Goal: Find specific page/section: Find specific page/section

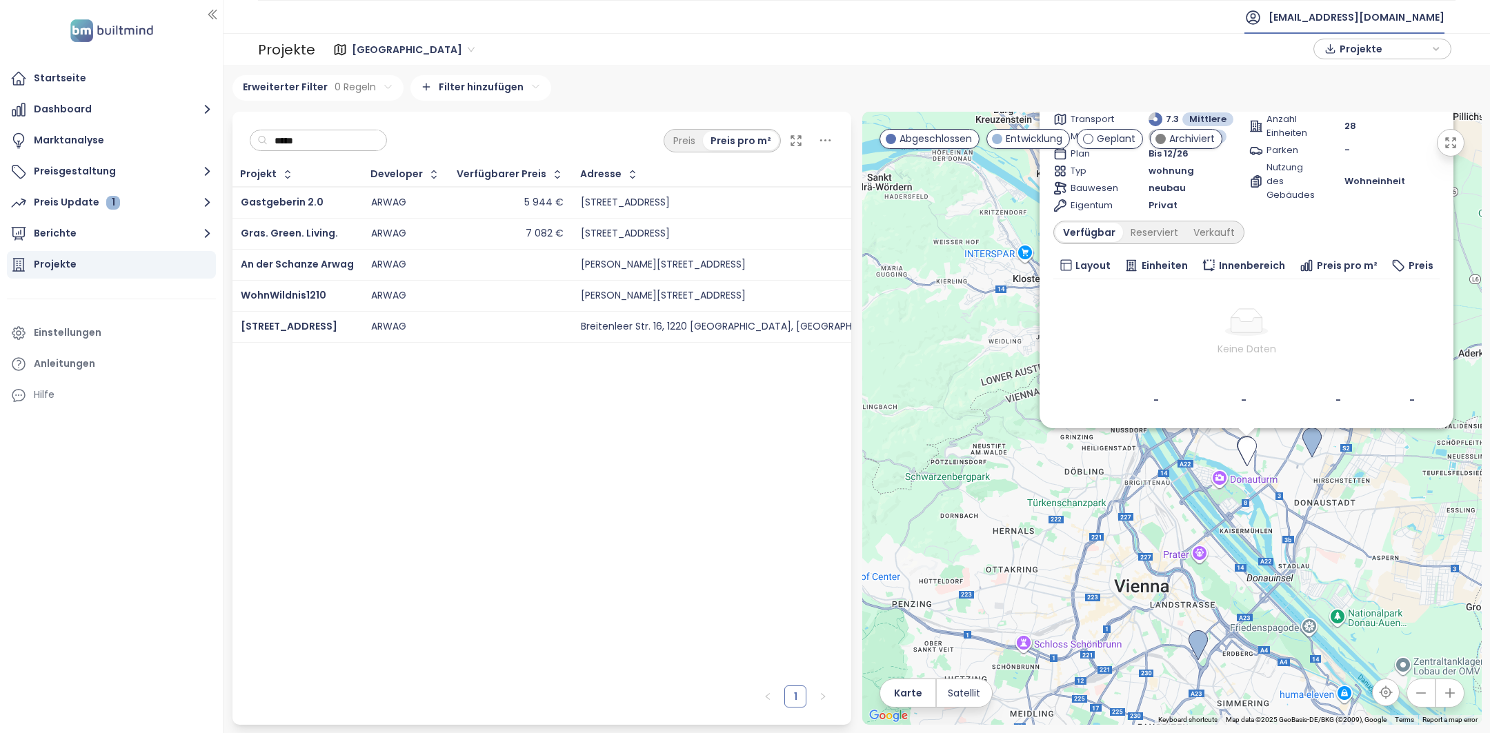
click at [1410, 6] on span "arwag@arwag.at" at bounding box center [1356, 17] width 176 height 33
click at [1395, 61] on li "Abmelden" at bounding box center [1388, 55] width 105 height 28
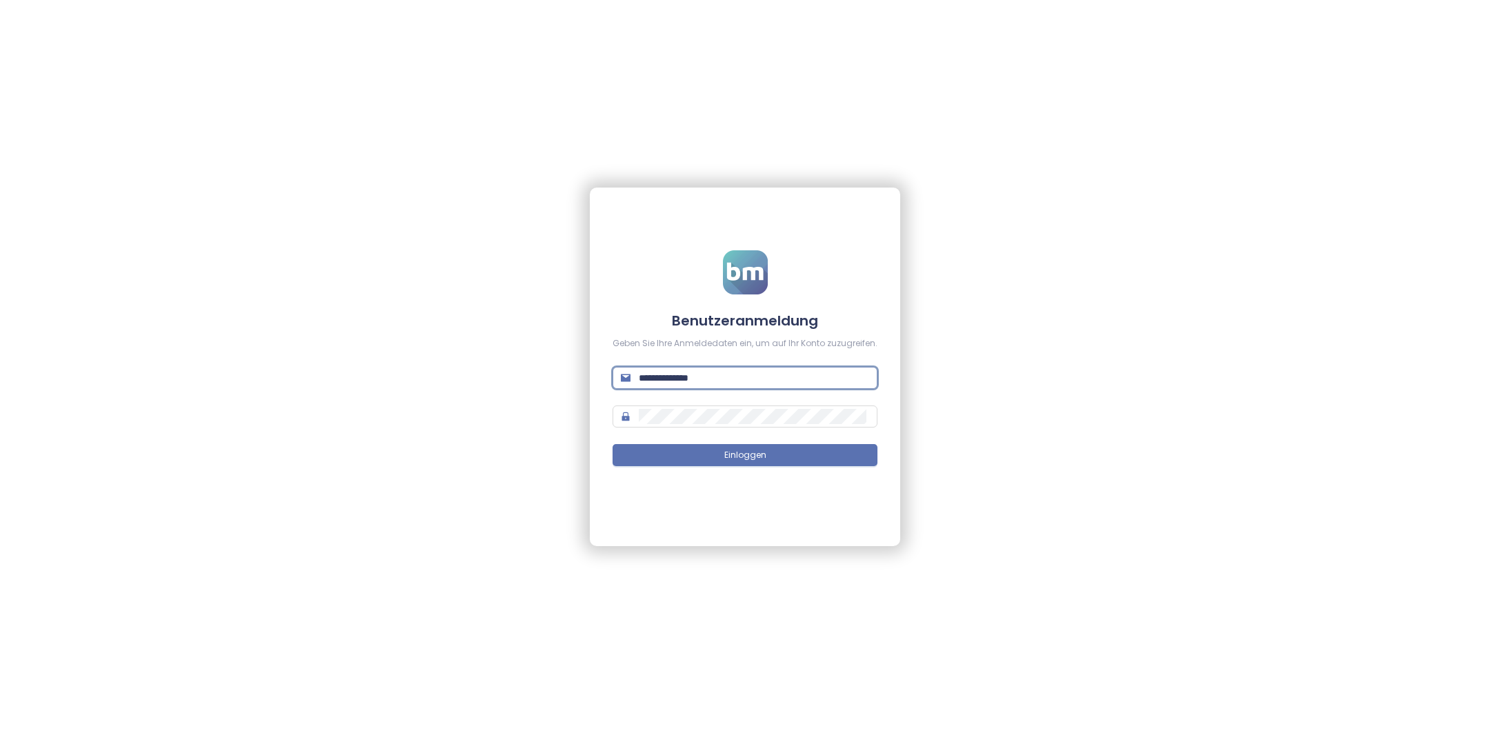
click at [810, 377] on input "**********" at bounding box center [754, 377] width 230 height 15
type input "**********"
click at [826, 450] on button "Einloggen" at bounding box center [744, 455] width 265 height 22
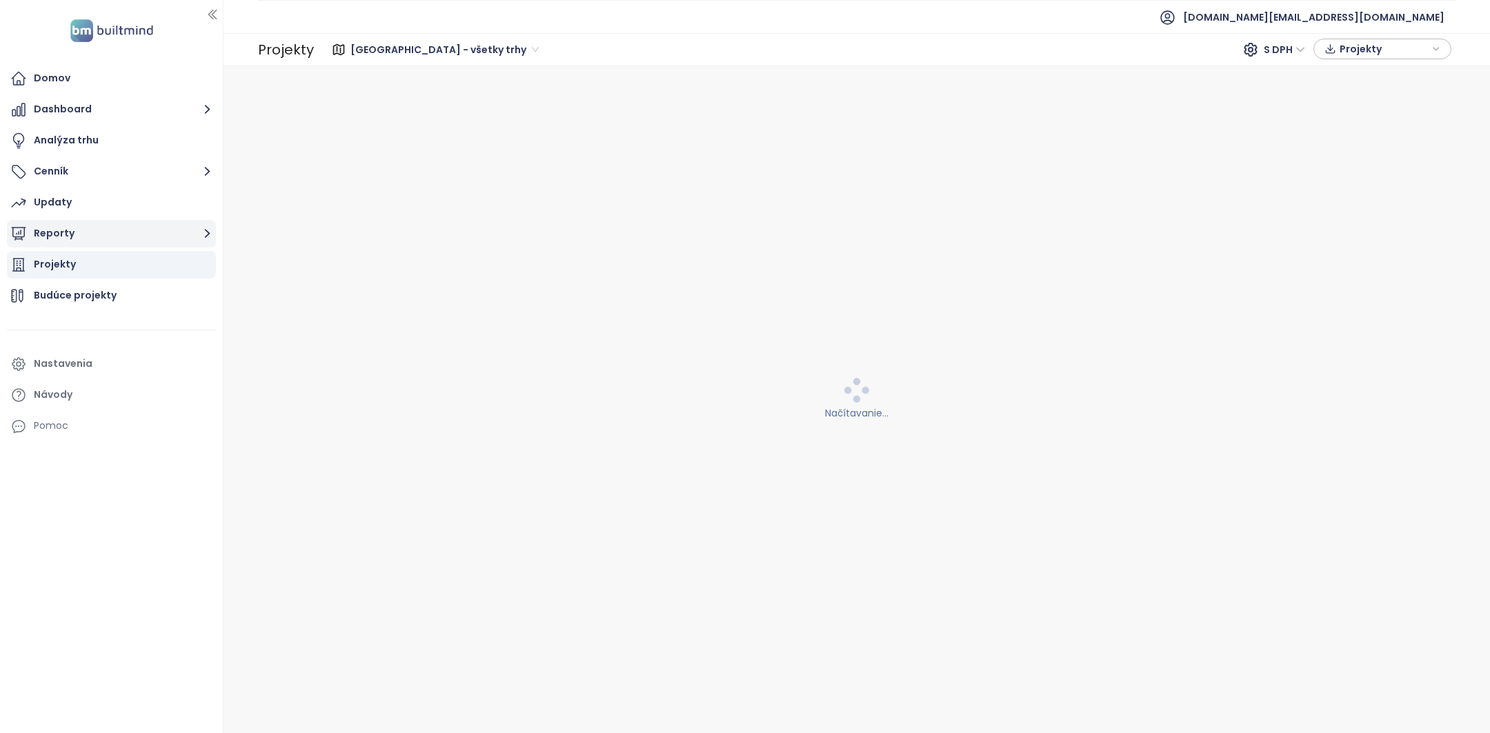
click at [133, 230] on button "Reporty" at bounding box center [111, 234] width 209 height 28
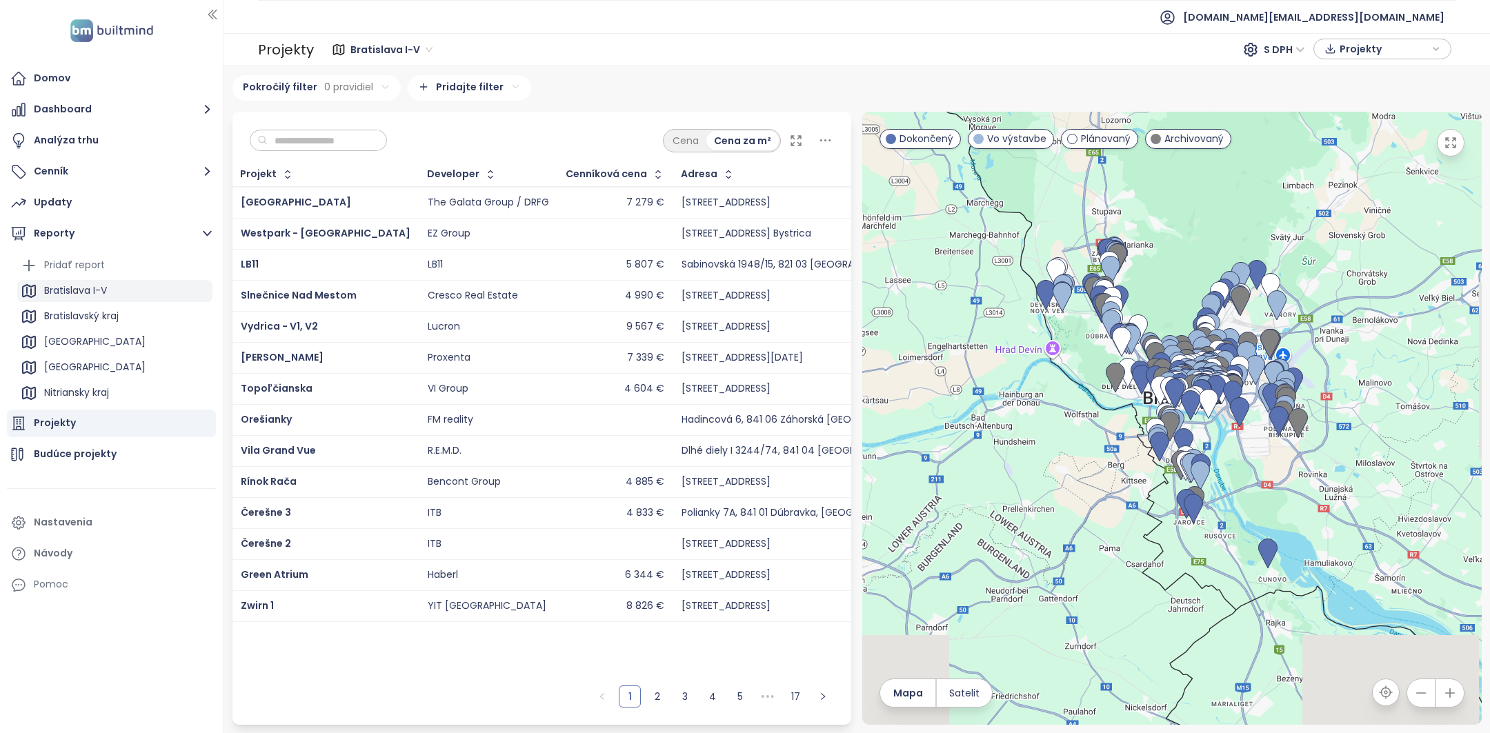
click at [114, 284] on div "Bratislava I-V" at bounding box center [114, 291] width 195 height 22
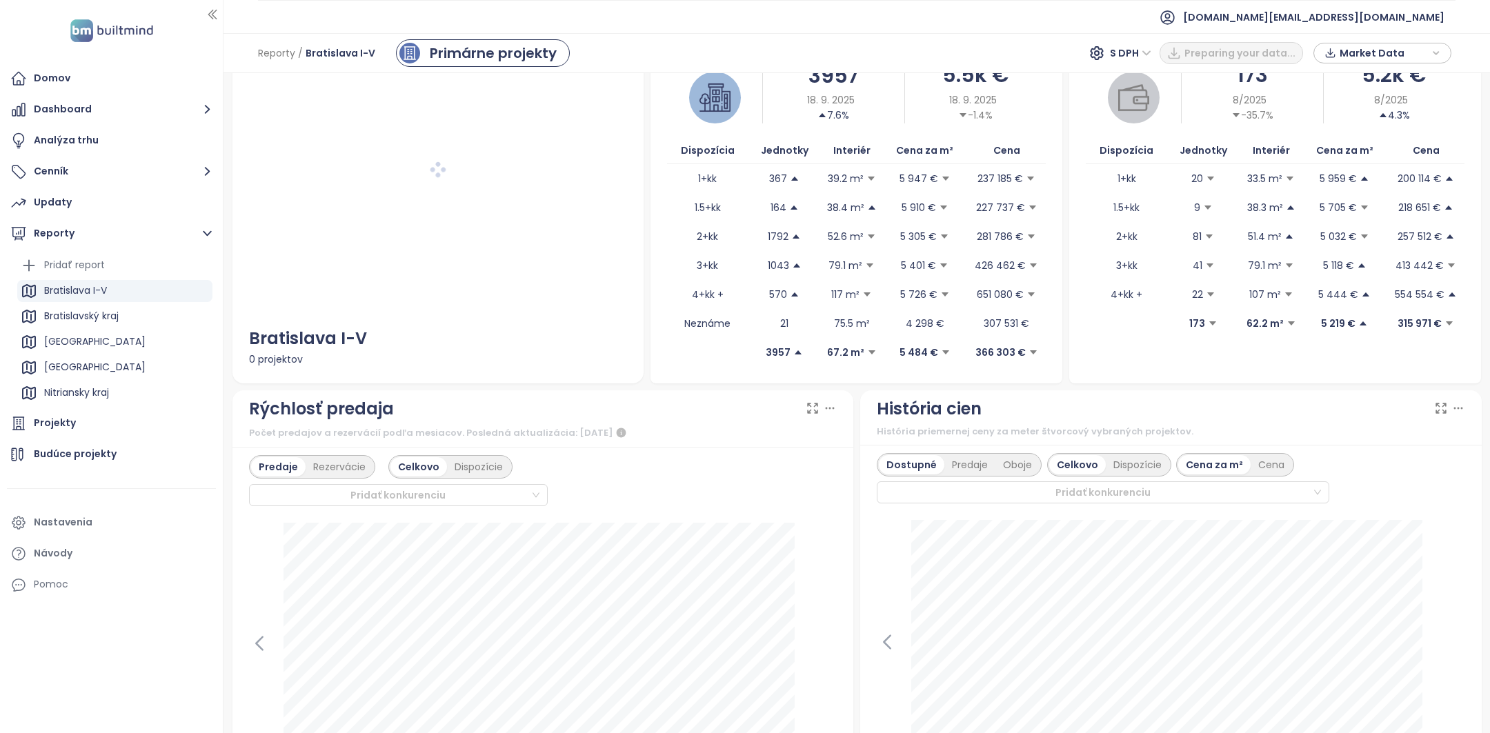
scroll to position [64, 0]
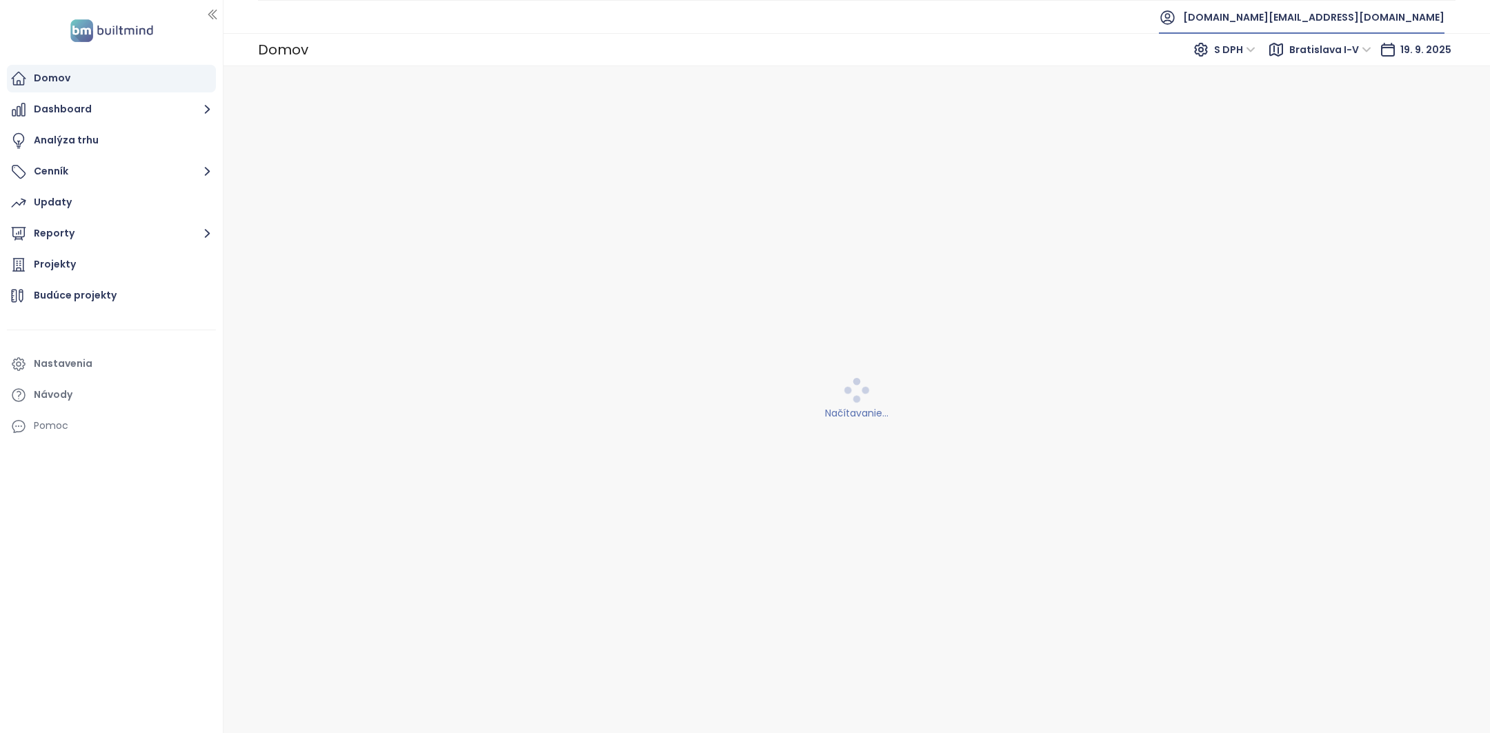
click at [1312, 5] on span "builtmind.sk@builtmind.com" at bounding box center [1313, 17] width 261 height 33
click at [1314, 54] on span "Odhlásiť sa" at bounding box center [1317, 55] width 54 height 14
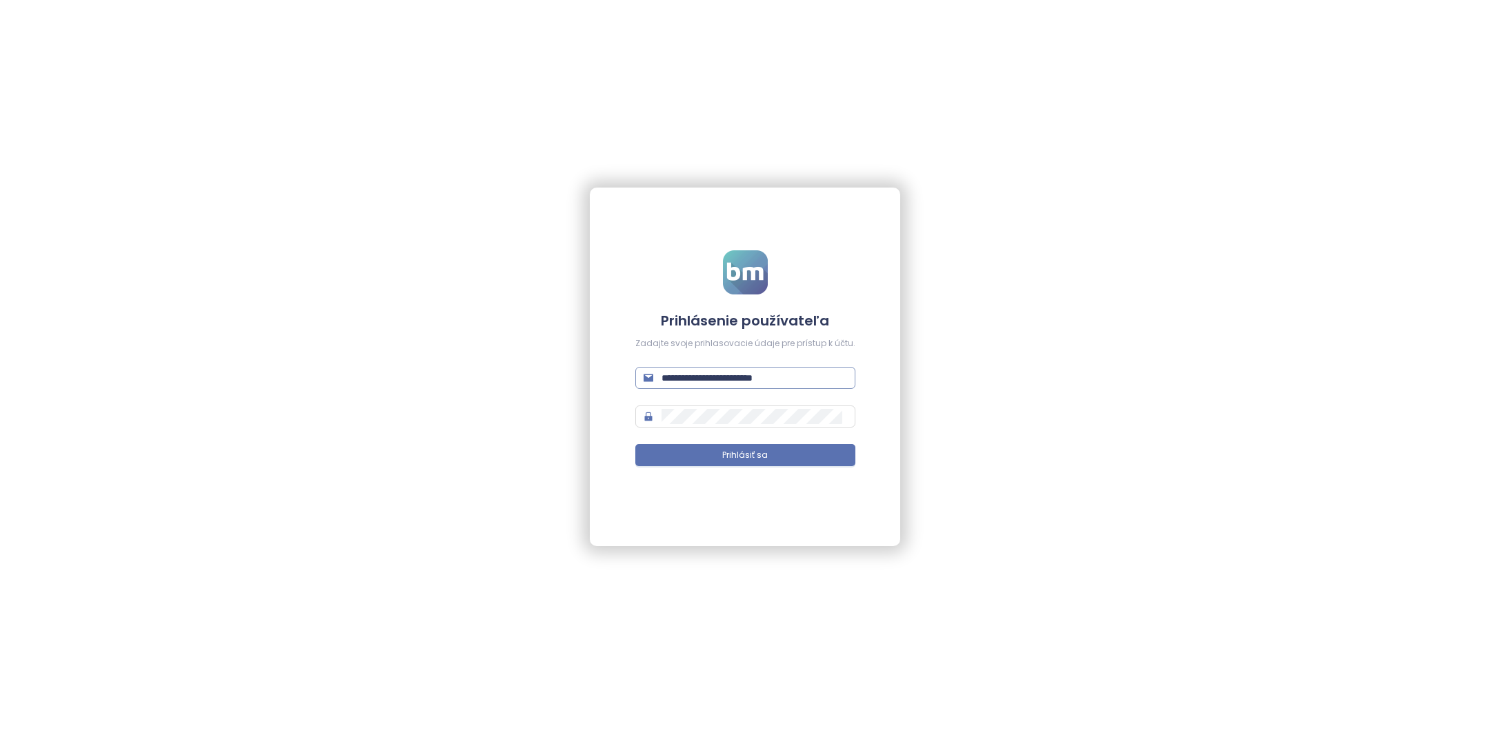
click at [780, 386] on span "**********" at bounding box center [745, 378] width 220 height 22
click at [780, 371] on input "**********" at bounding box center [754, 377] width 186 height 15
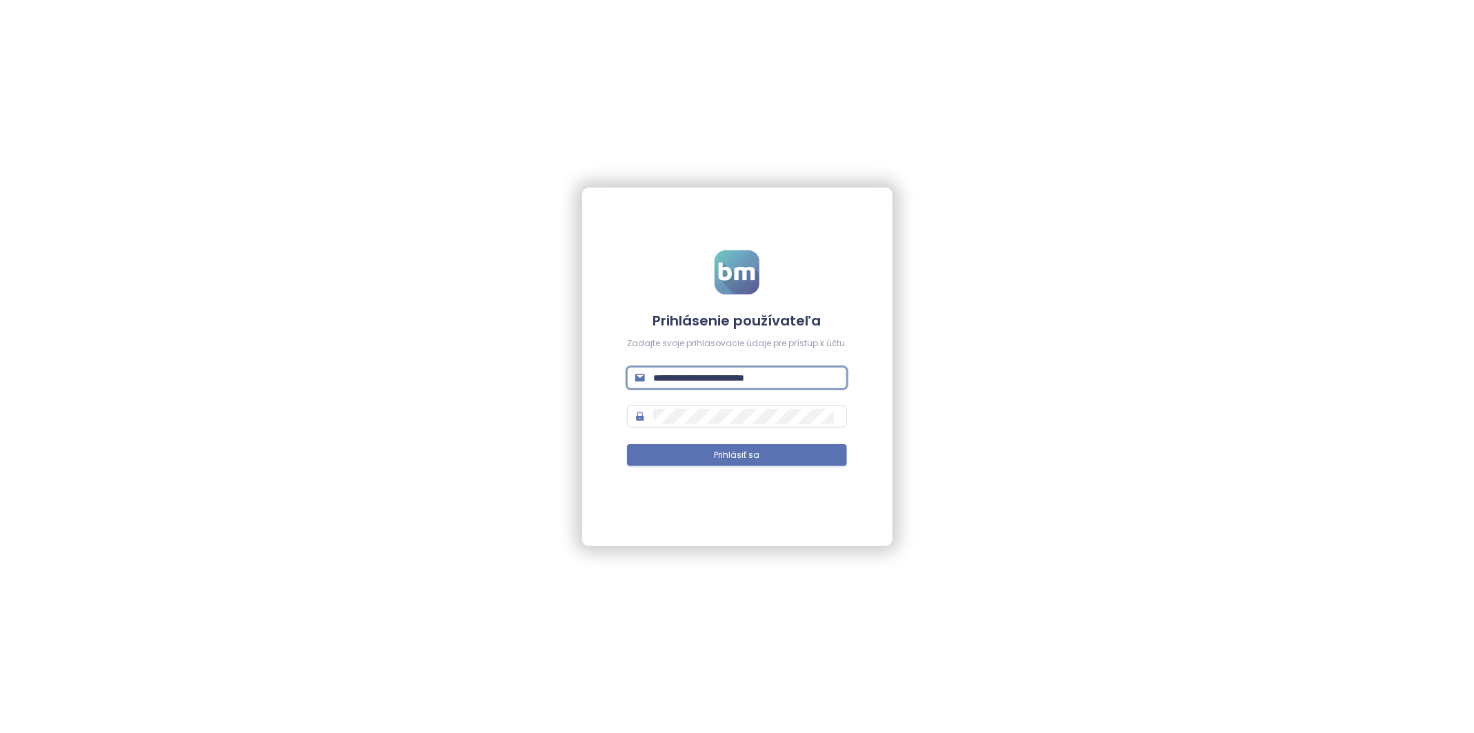
click at [780, 371] on input "**********" at bounding box center [746, 377] width 186 height 15
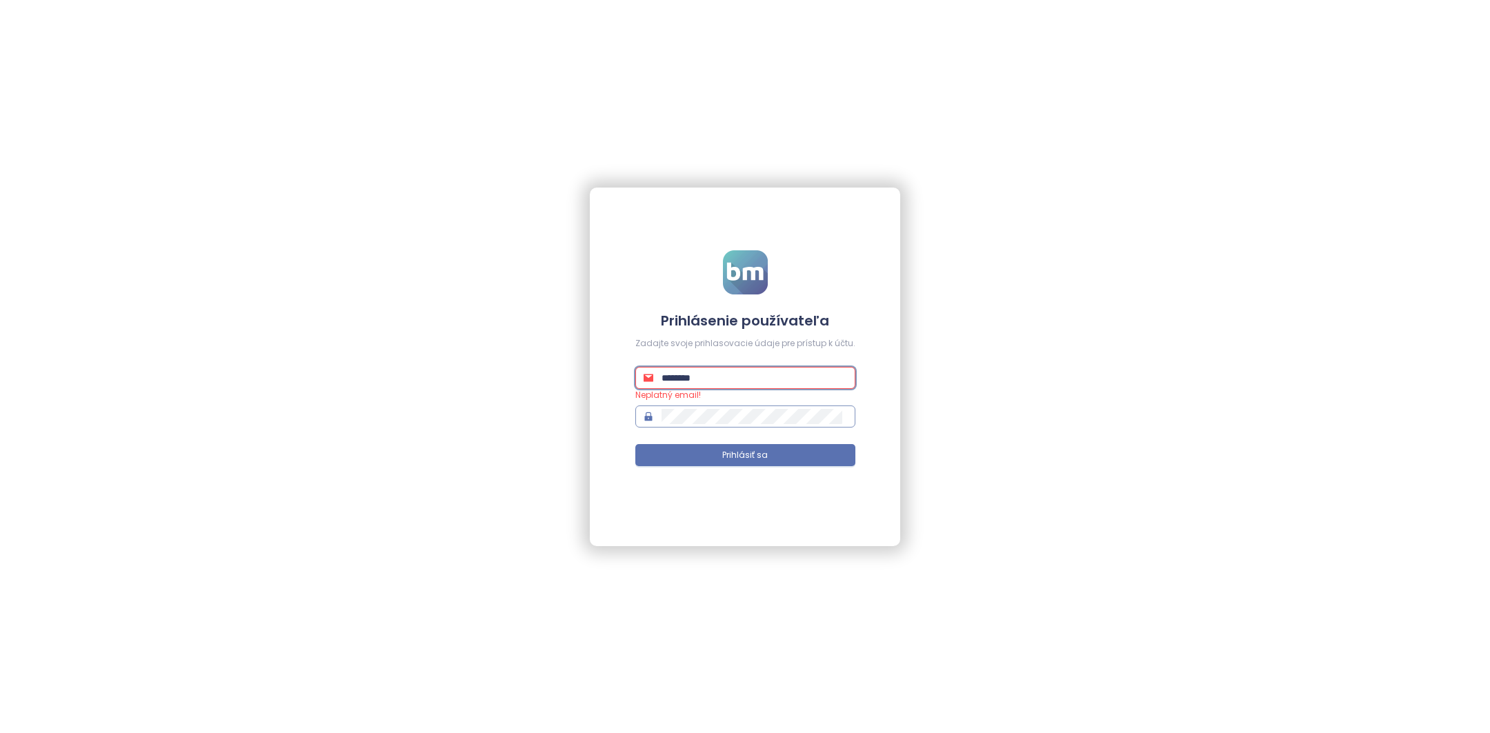
type input "**********"
click at [795, 455] on button "Prihlásiť sa" at bounding box center [745, 455] width 220 height 22
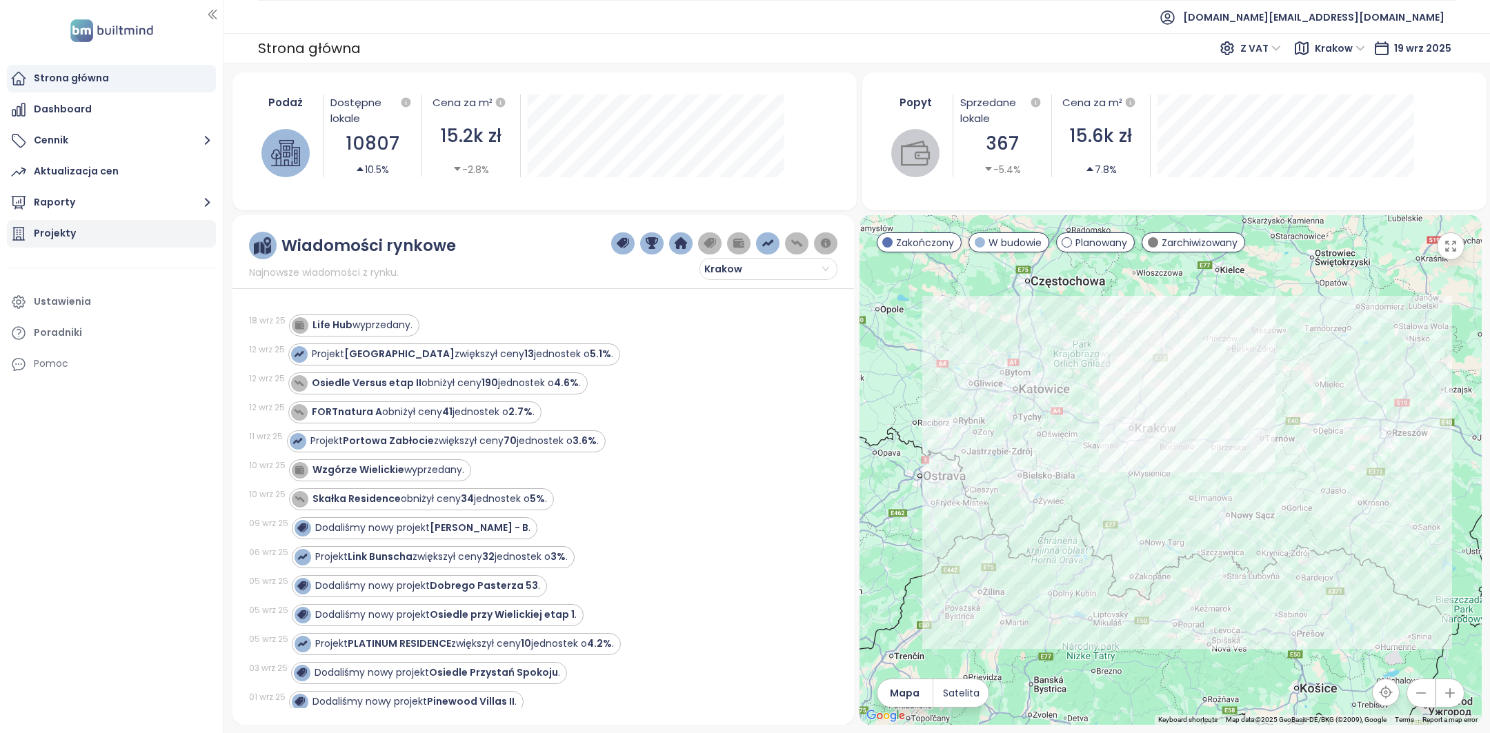
click at [79, 236] on div "Projekty" at bounding box center [111, 234] width 209 height 28
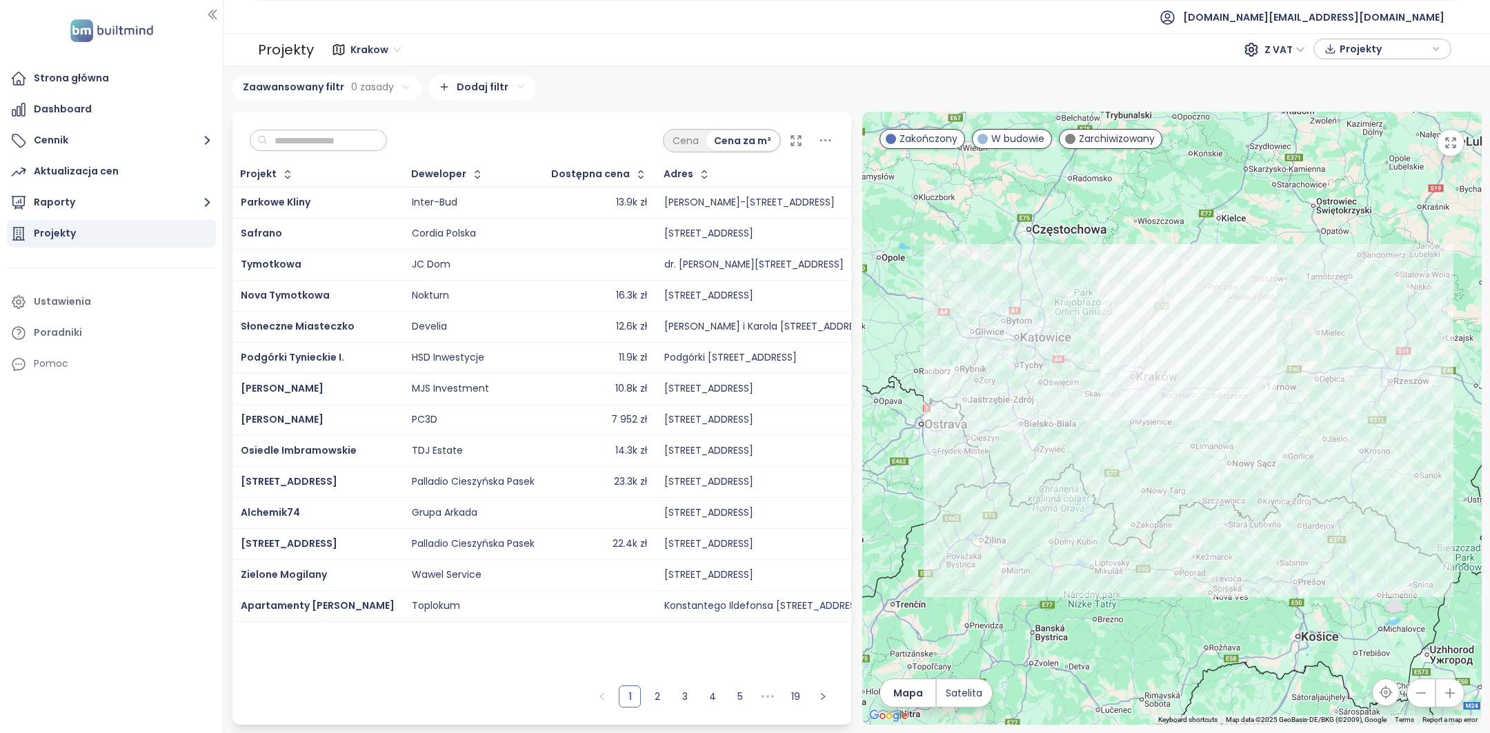
click at [337, 143] on input "text" at bounding box center [324, 140] width 112 height 21
click at [150, 181] on div "Aktualizacja cen" at bounding box center [111, 172] width 209 height 28
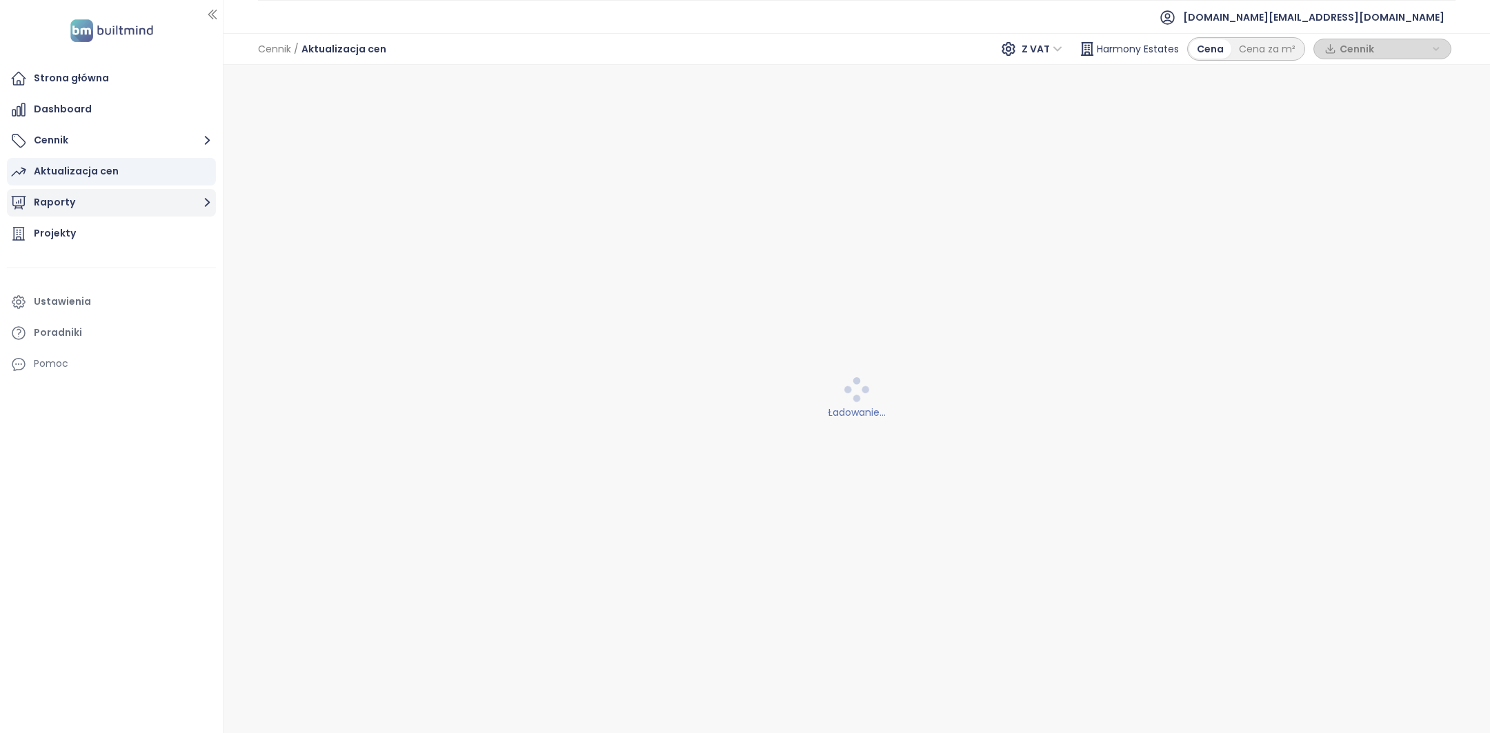
click at [143, 200] on button "Raporty" at bounding box center [111, 203] width 209 height 28
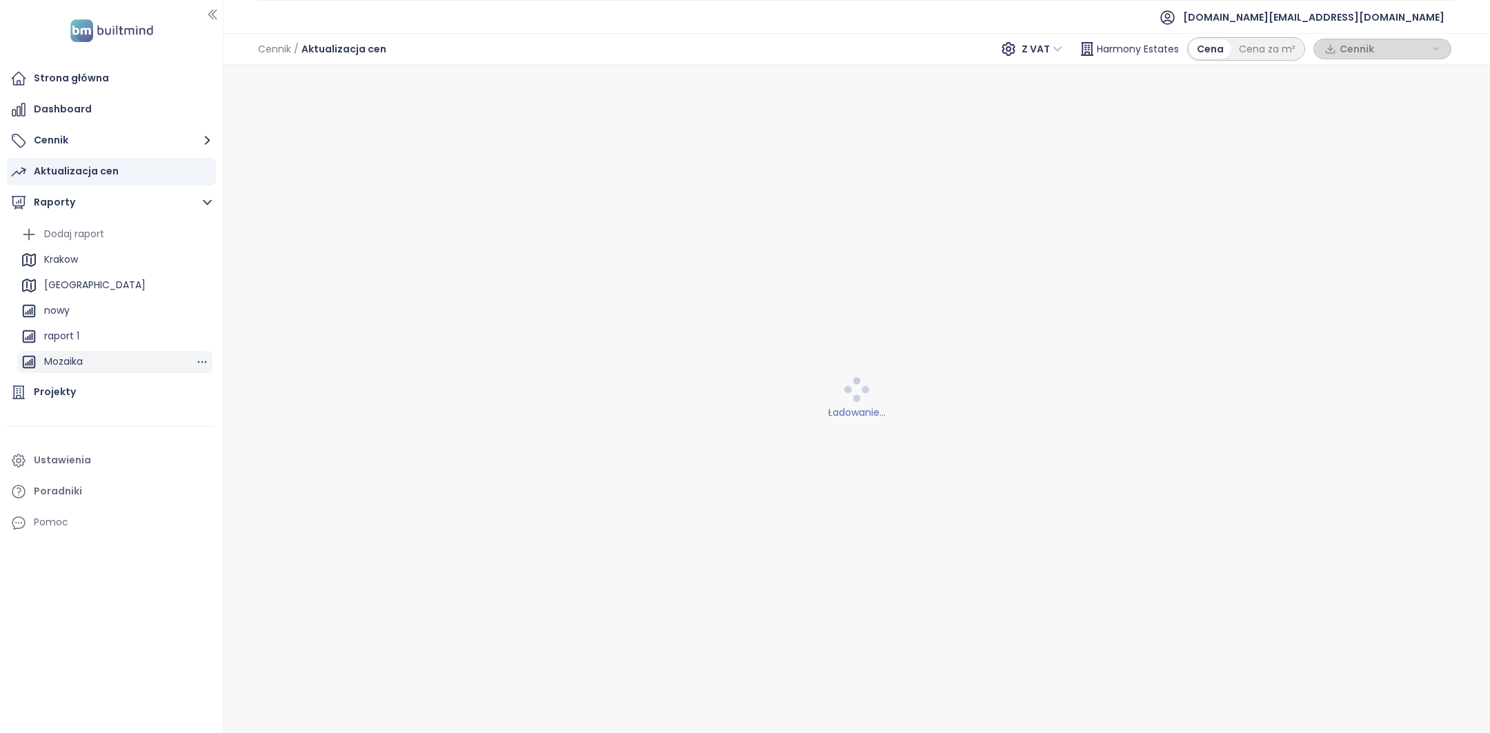
click at [101, 361] on div "Mozaika" at bounding box center [114, 362] width 195 height 22
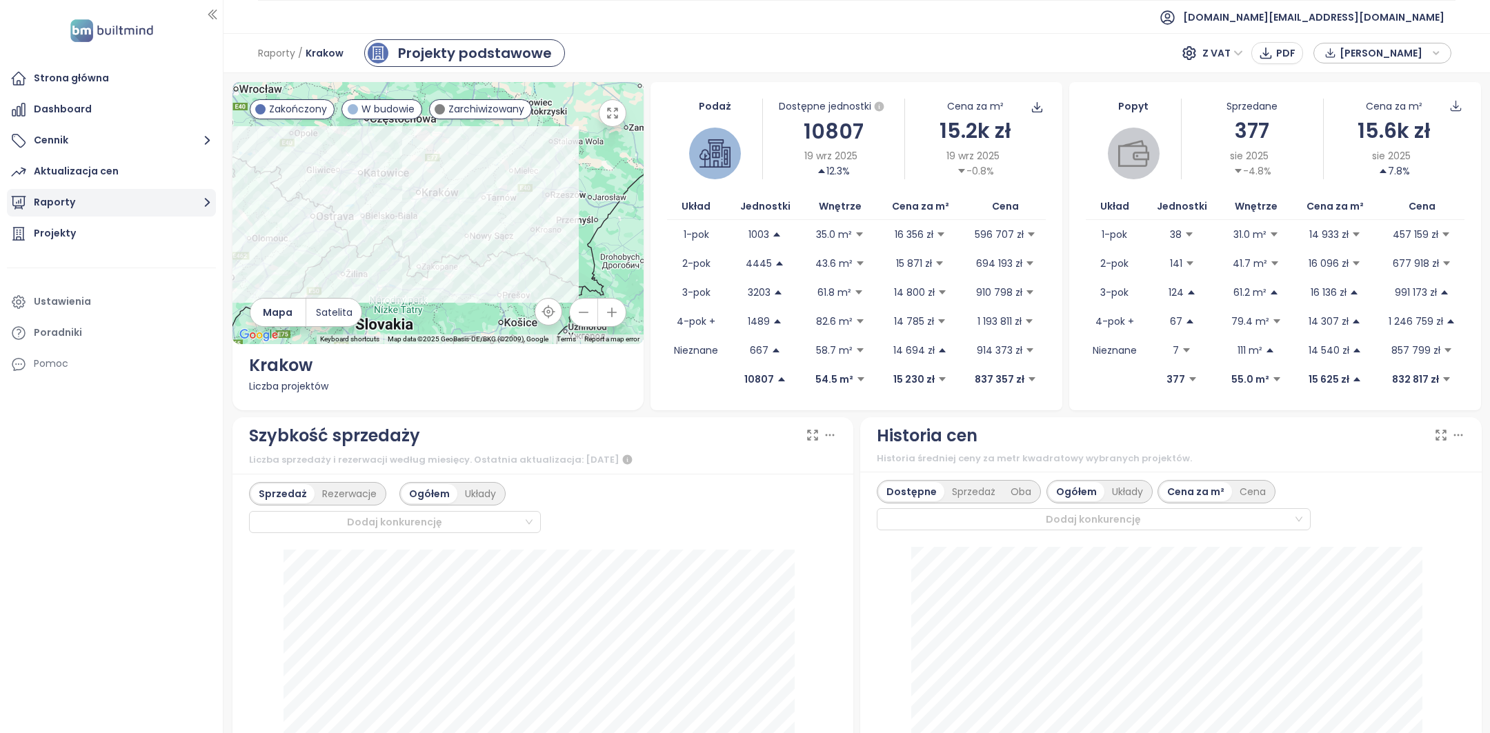
click at [99, 203] on button "Raporty" at bounding box center [111, 203] width 209 height 28
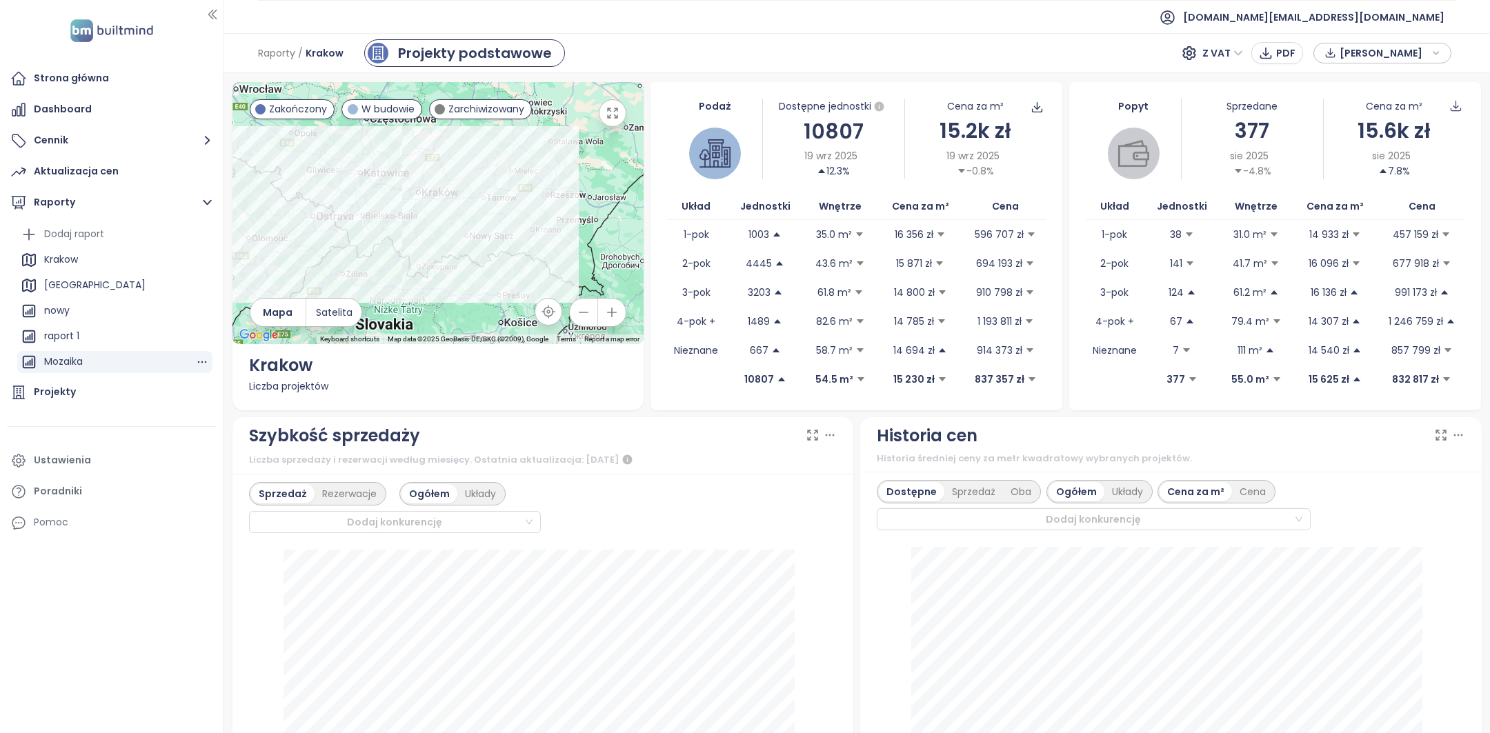
click at [97, 360] on div "Mozaika" at bounding box center [114, 362] width 195 height 22
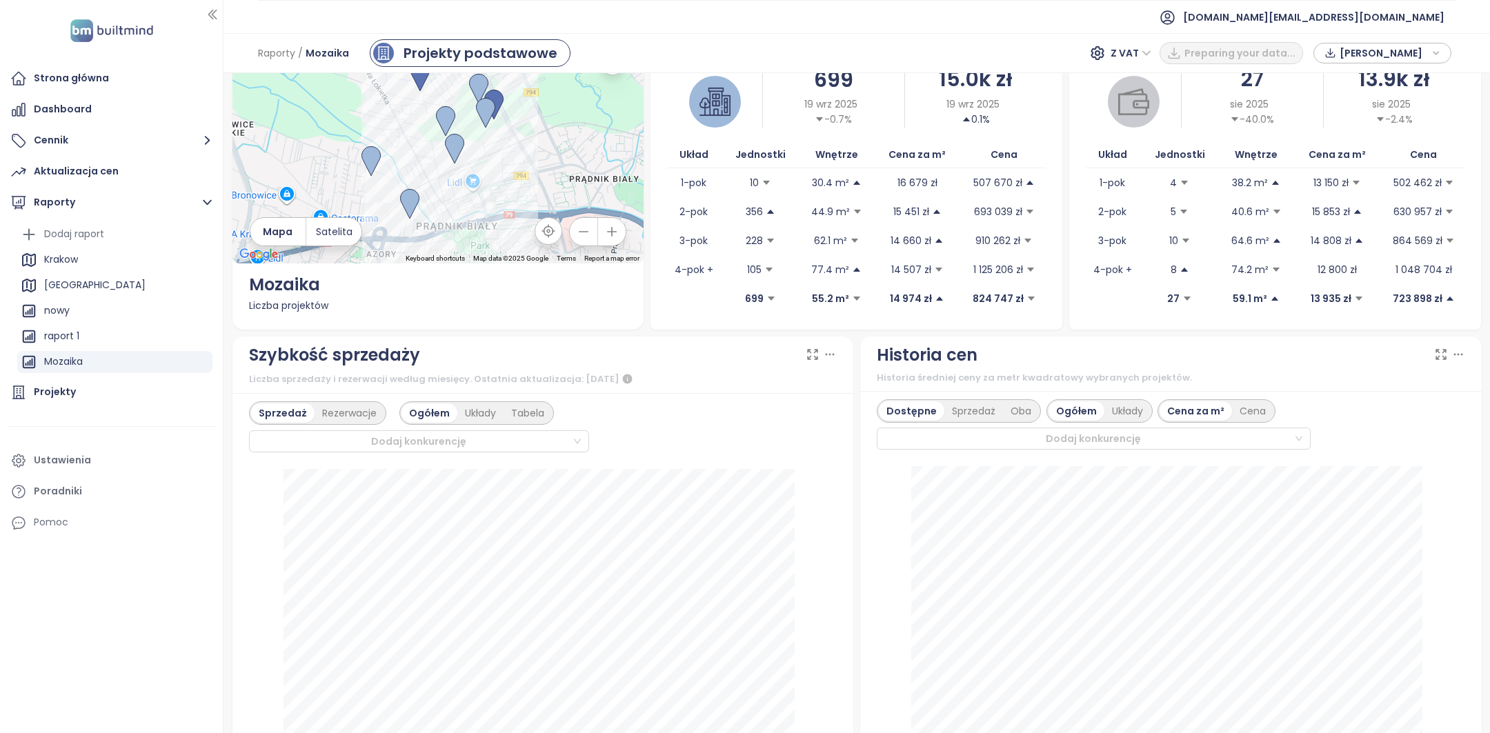
scroll to position [153, 0]
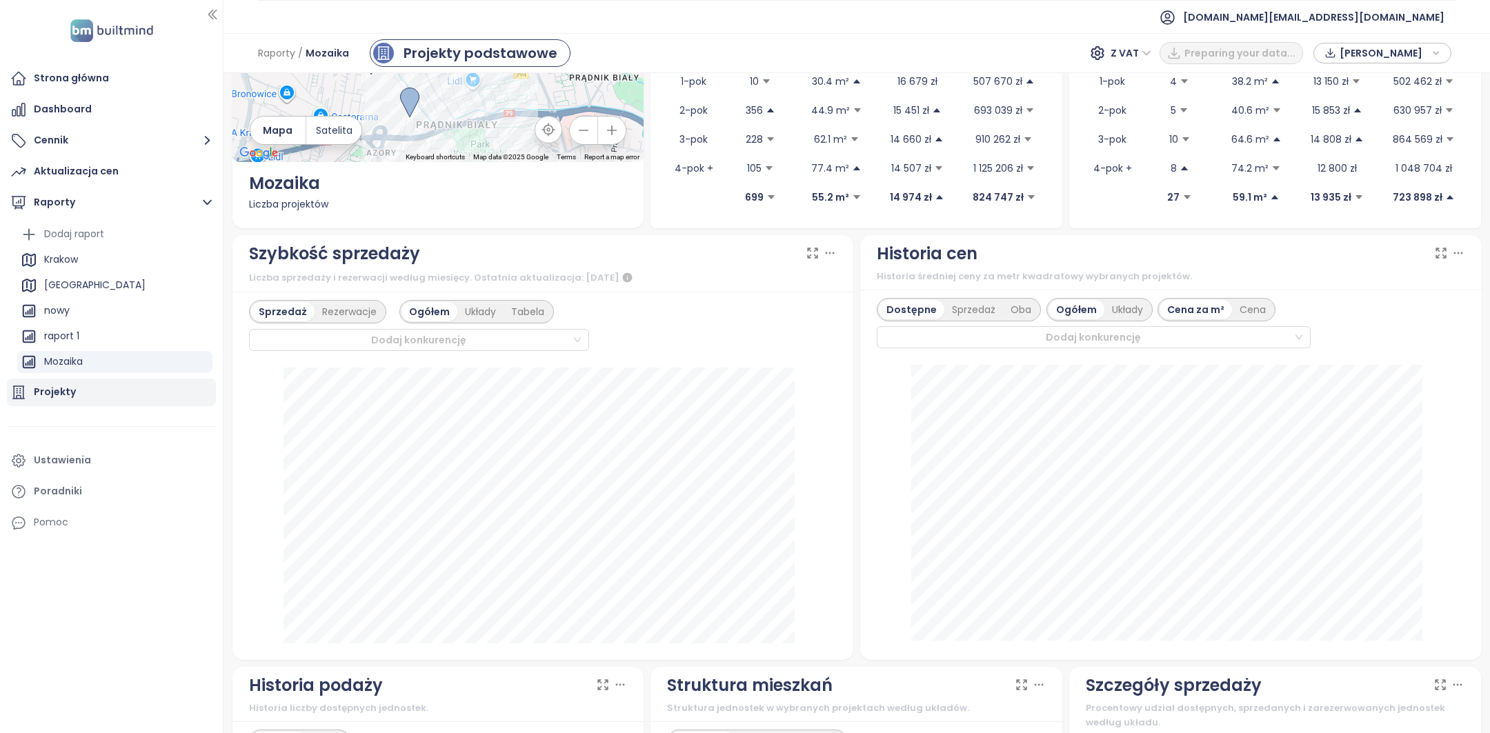
click at [68, 394] on div "Projekty" at bounding box center [55, 391] width 42 height 17
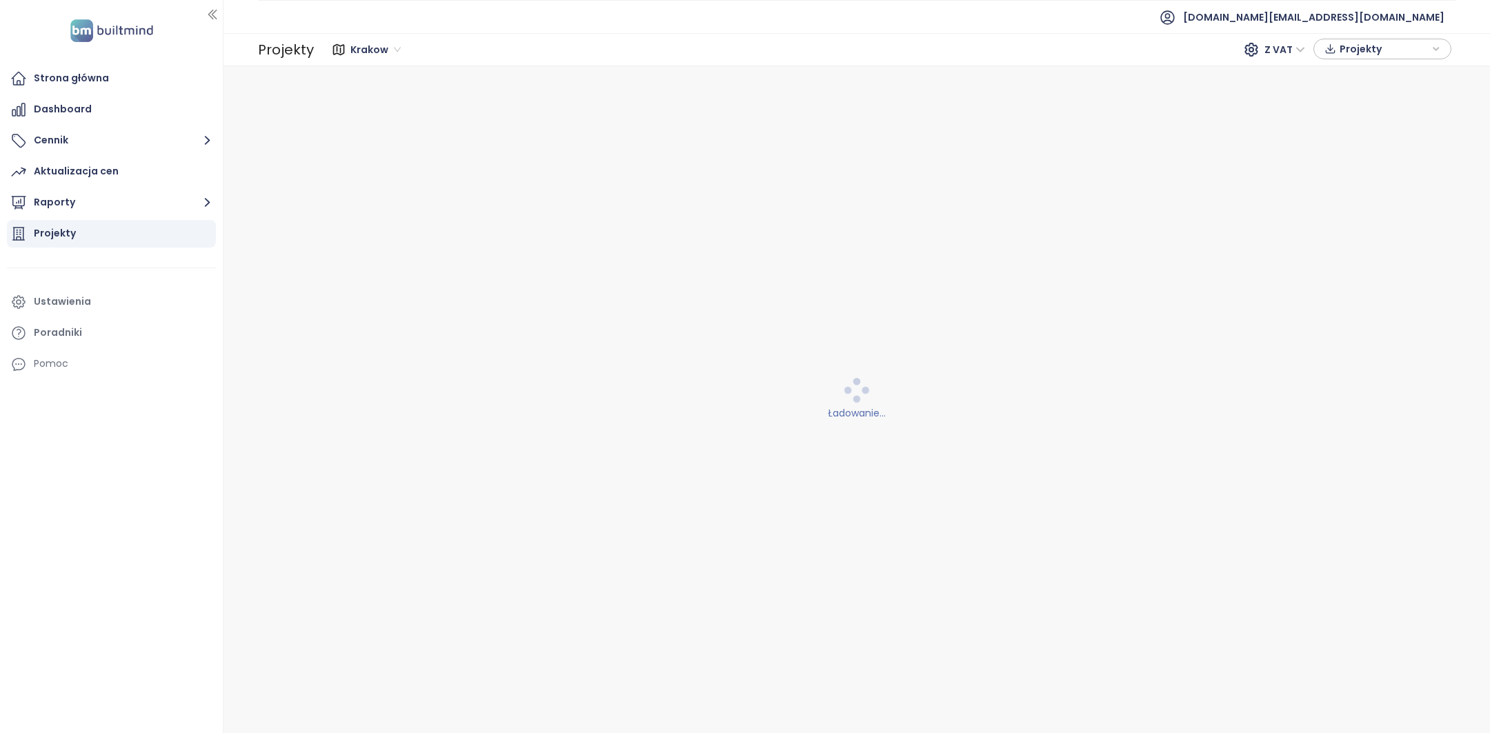
click at [383, 54] on span "Krakow" at bounding box center [375, 49] width 50 height 21
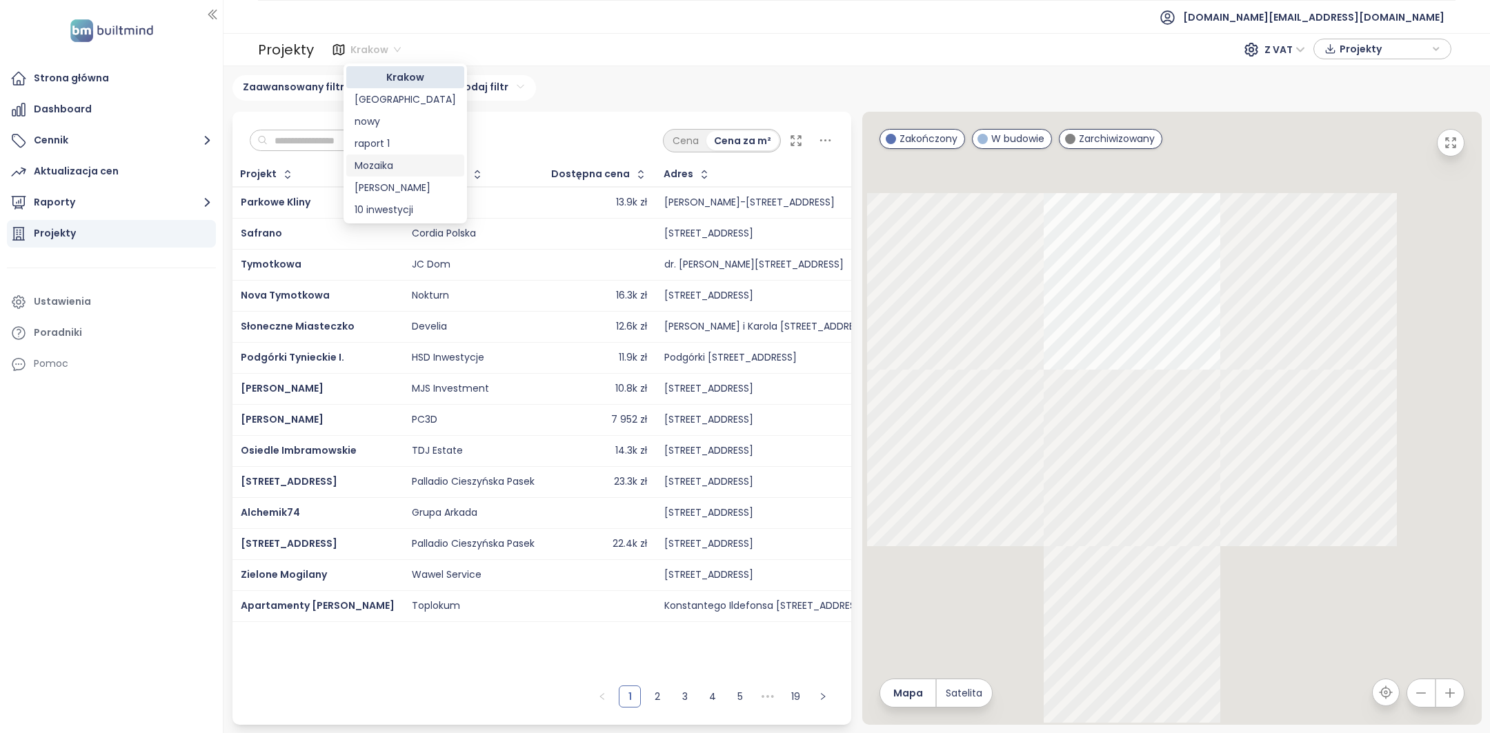
click at [389, 163] on div "Mozaika" at bounding box center [404, 165] width 101 height 15
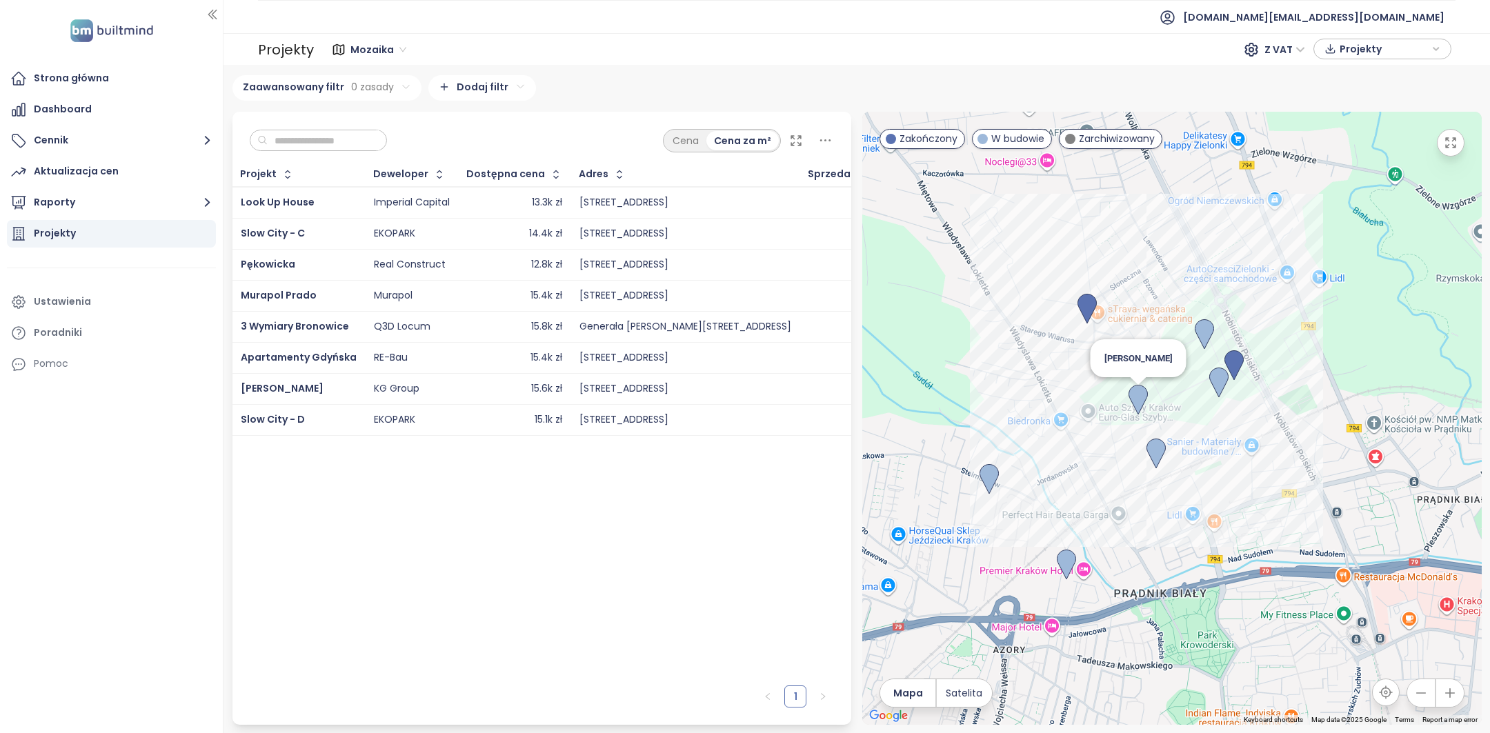
click at [1135, 391] on img at bounding box center [1137, 400] width 19 height 30
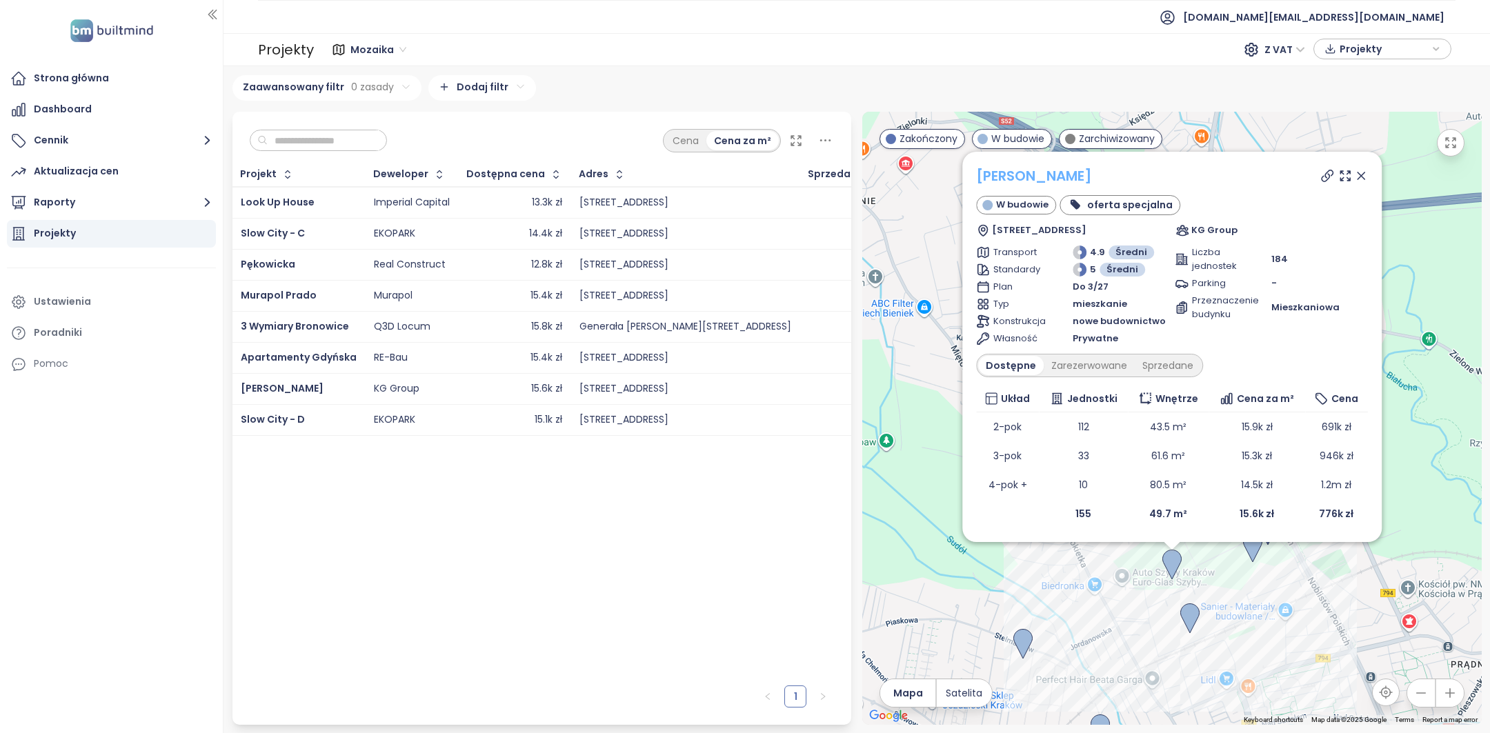
click at [1023, 168] on link "Osiedle Mozaika" at bounding box center [1034, 175] width 116 height 19
drag, startPoint x: 1359, startPoint y: 175, endPoint x: 1350, endPoint y: 183, distance: 12.2
click at [1359, 175] on icon at bounding box center [1361, 176] width 14 height 14
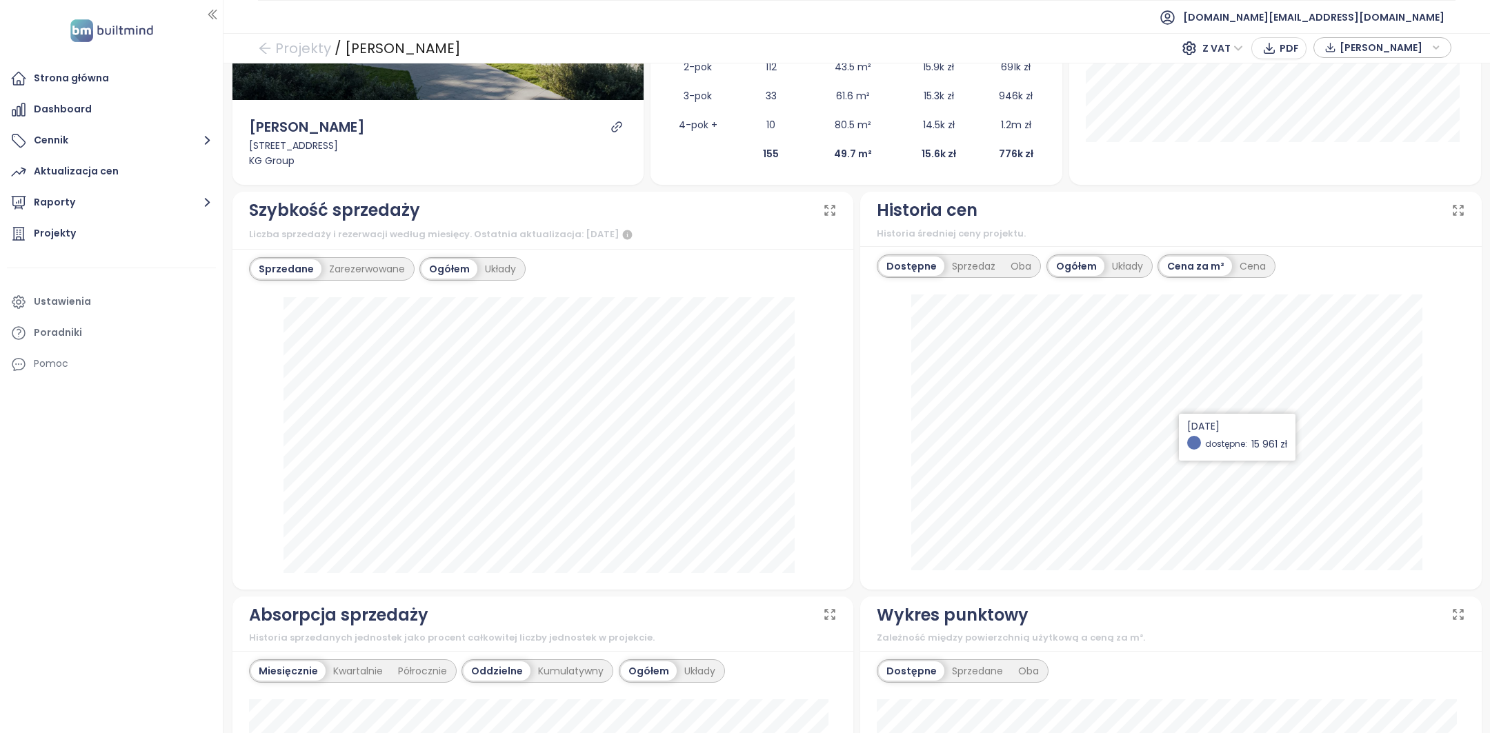
scroll to position [551, 0]
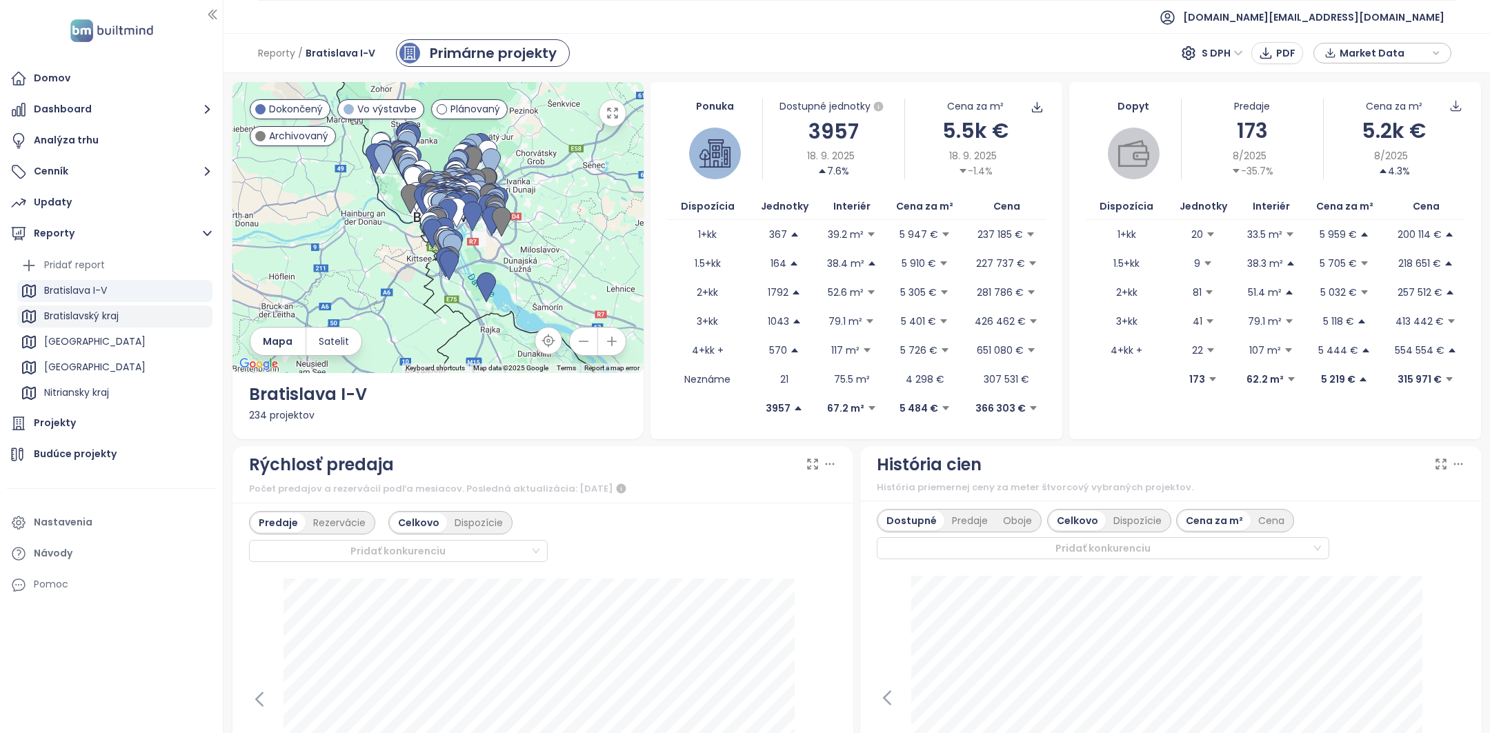
scroll to position [64, 0]
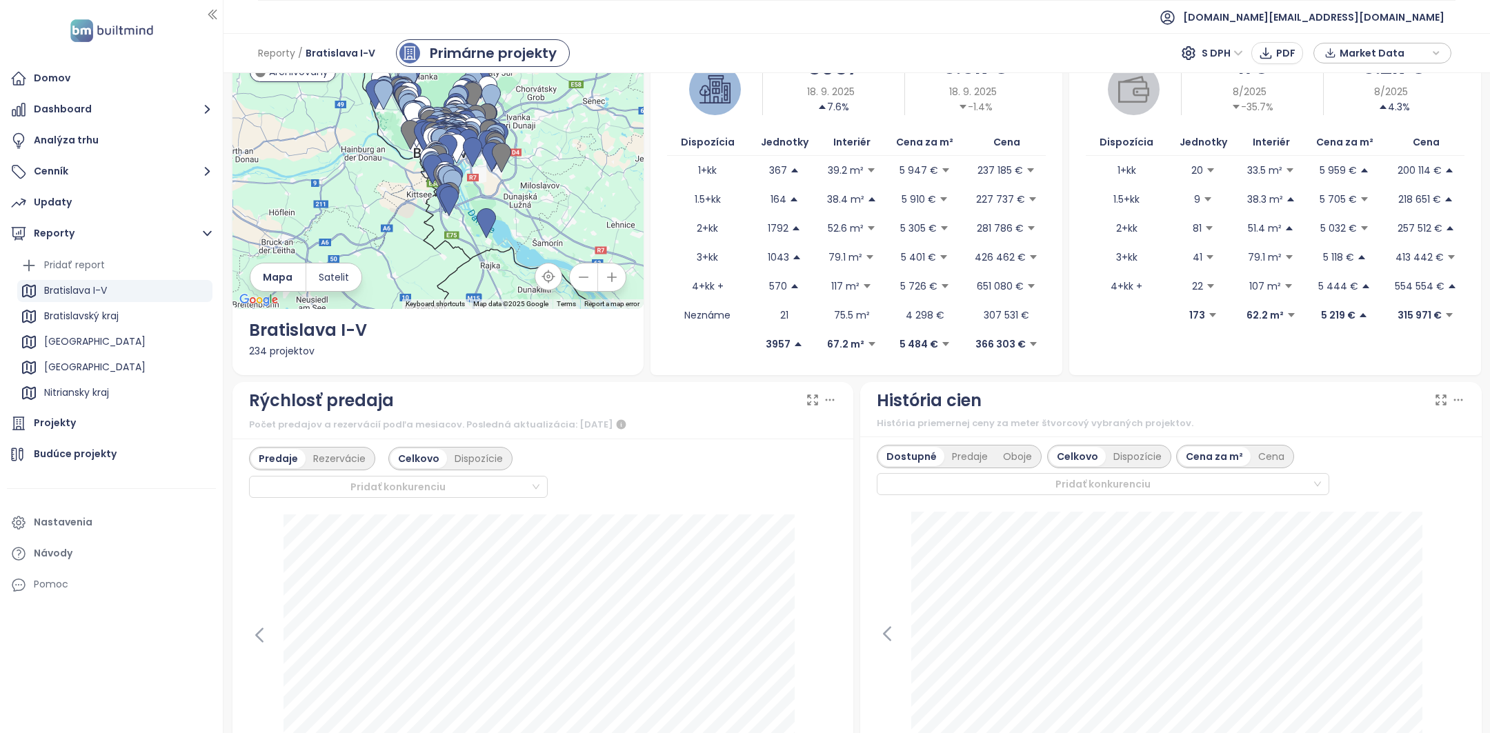
click at [83, 407] on ul "Domov Dashboard Analýza trhu Cenník Updaty Reporty Pridať report [GEOGRAPHIC_DA…" at bounding box center [111, 332] width 209 height 534
click at [79, 417] on div "Projekty" at bounding box center [111, 424] width 209 height 28
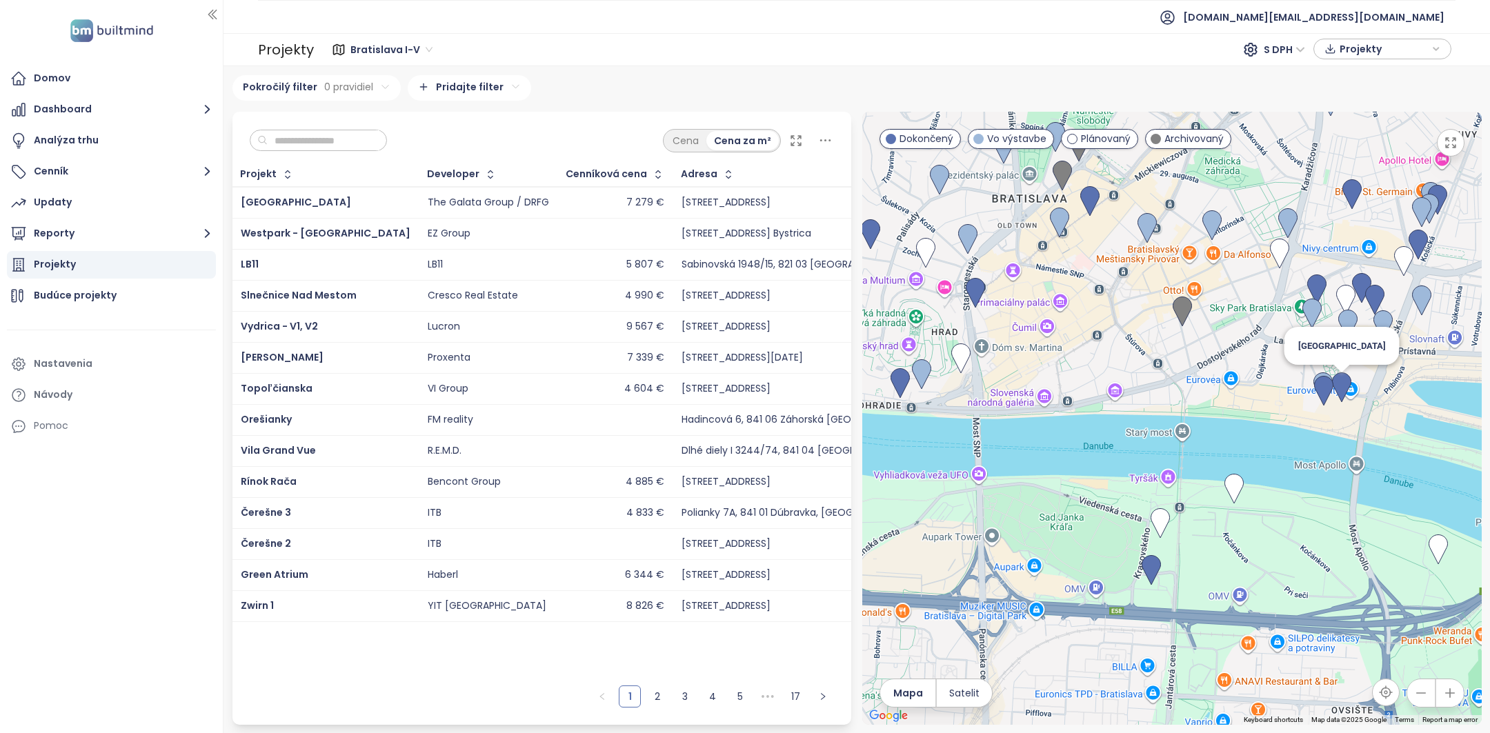
click at [1343, 401] on img at bounding box center [1341, 387] width 19 height 30
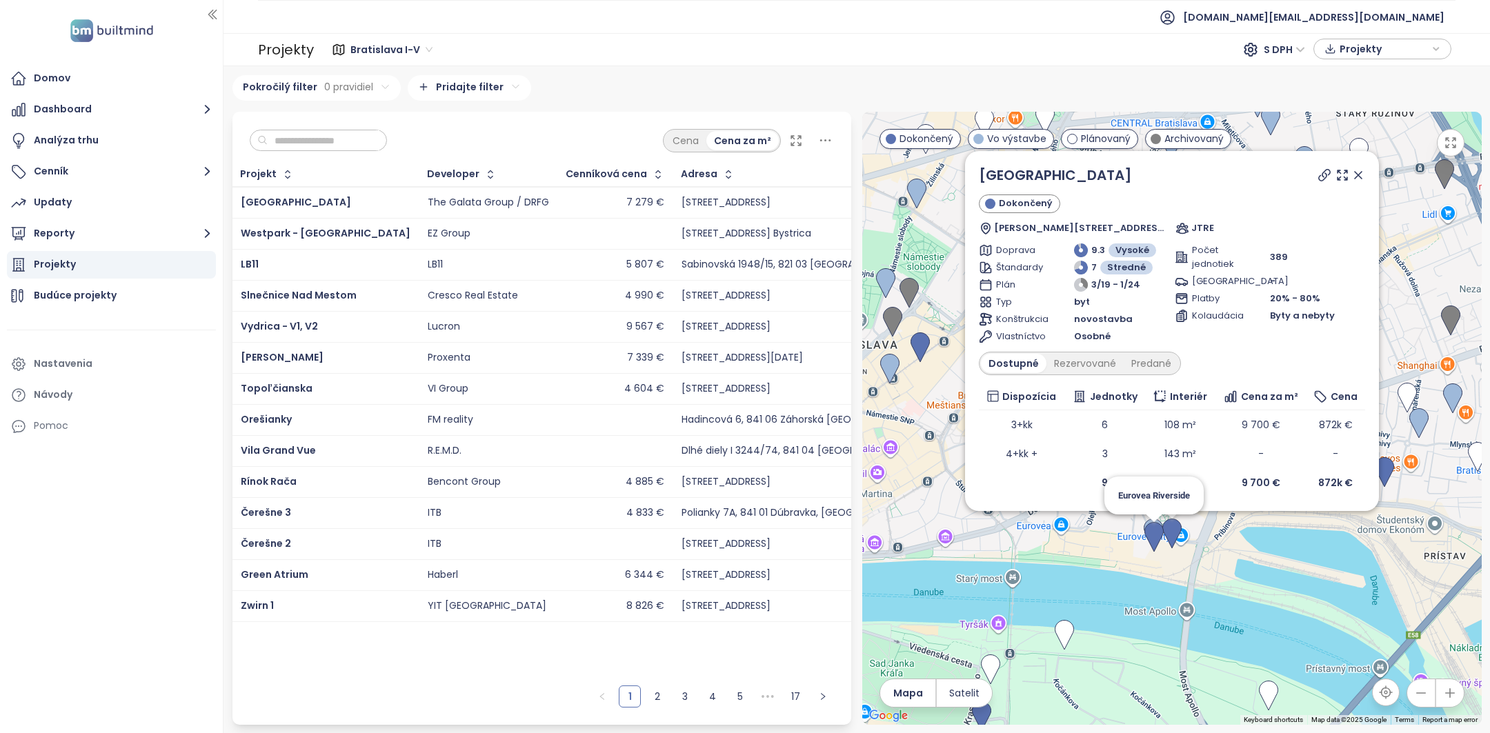
click at [1157, 541] on img at bounding box center [1153, 537] width 19 height 30
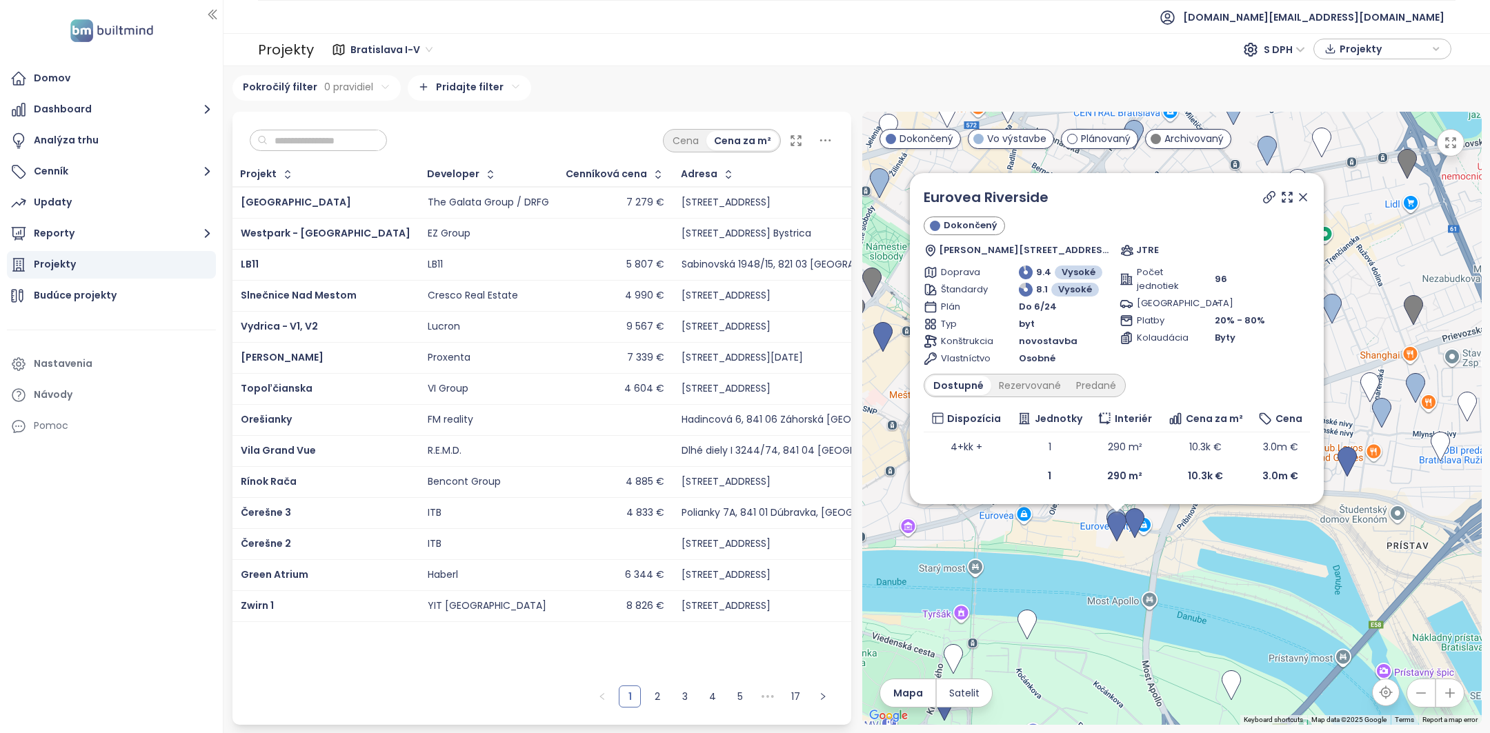
drag, startPoint x: 1259, startPoint y: 450, endPoint x: 1198, endPoint y: 585, distance: 148.5
click at [1201, 585] on div "Eurovea Riverside Dokončený Pribinova 34, 821 09 Bratislava, Slovakia JTRE Dopr…" at bounding box center [1171, 418] width 619 height 613
click at [1307, 199] on icon at bounding box center [1303, 199] width 14 height 14
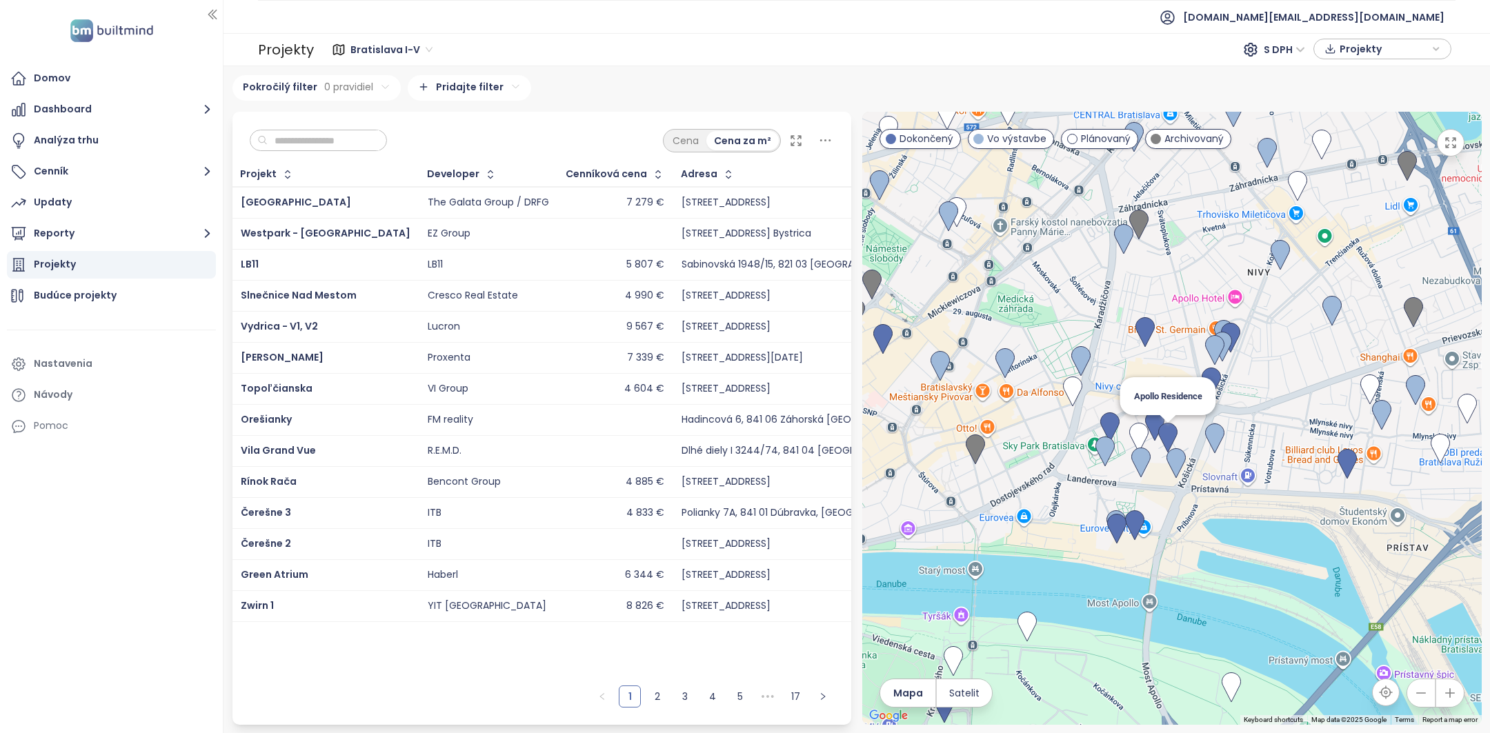
click at [1174, 435] on img at bounding box center [1167, 438] width 19 height 30
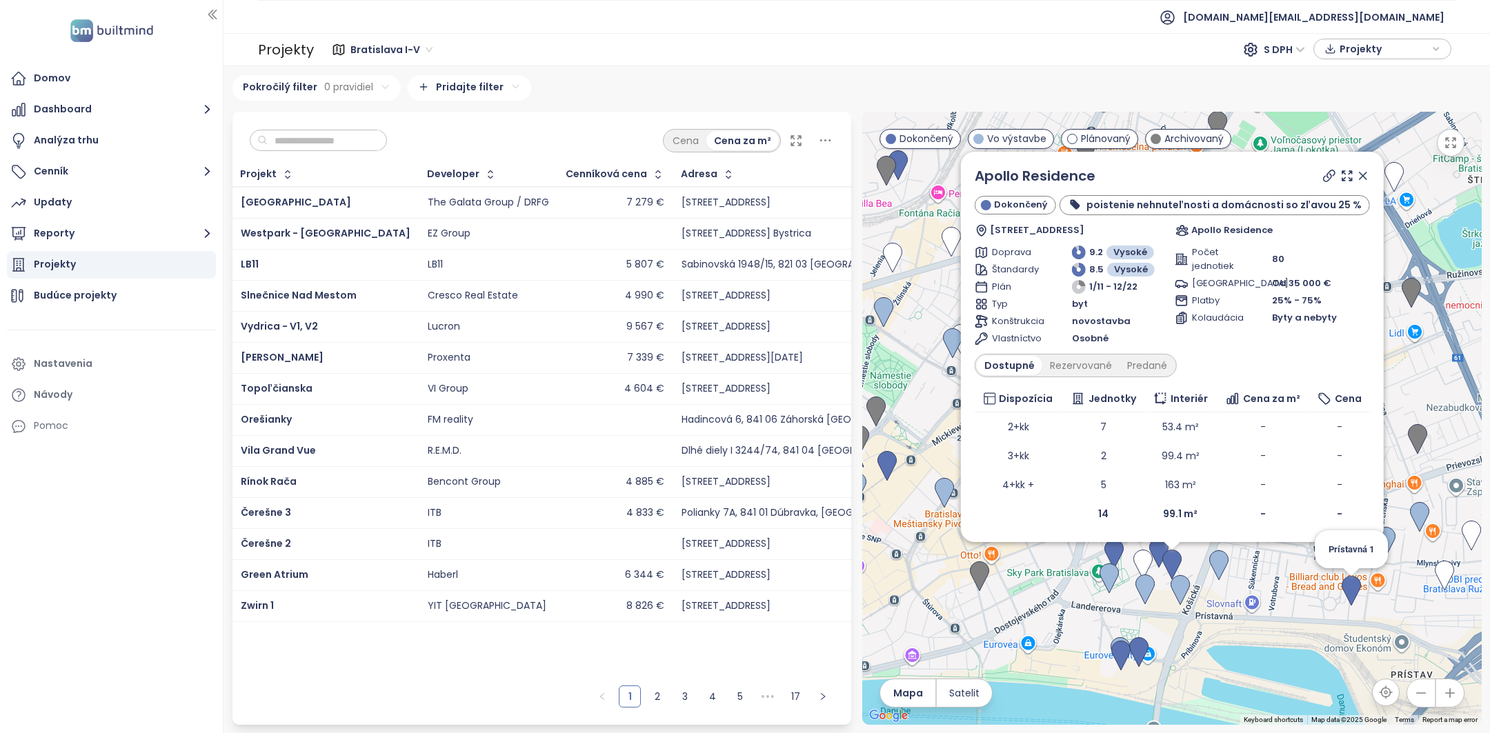
click at [1353, 579] on img at bounding box center [1350, 591] width 19 height 30
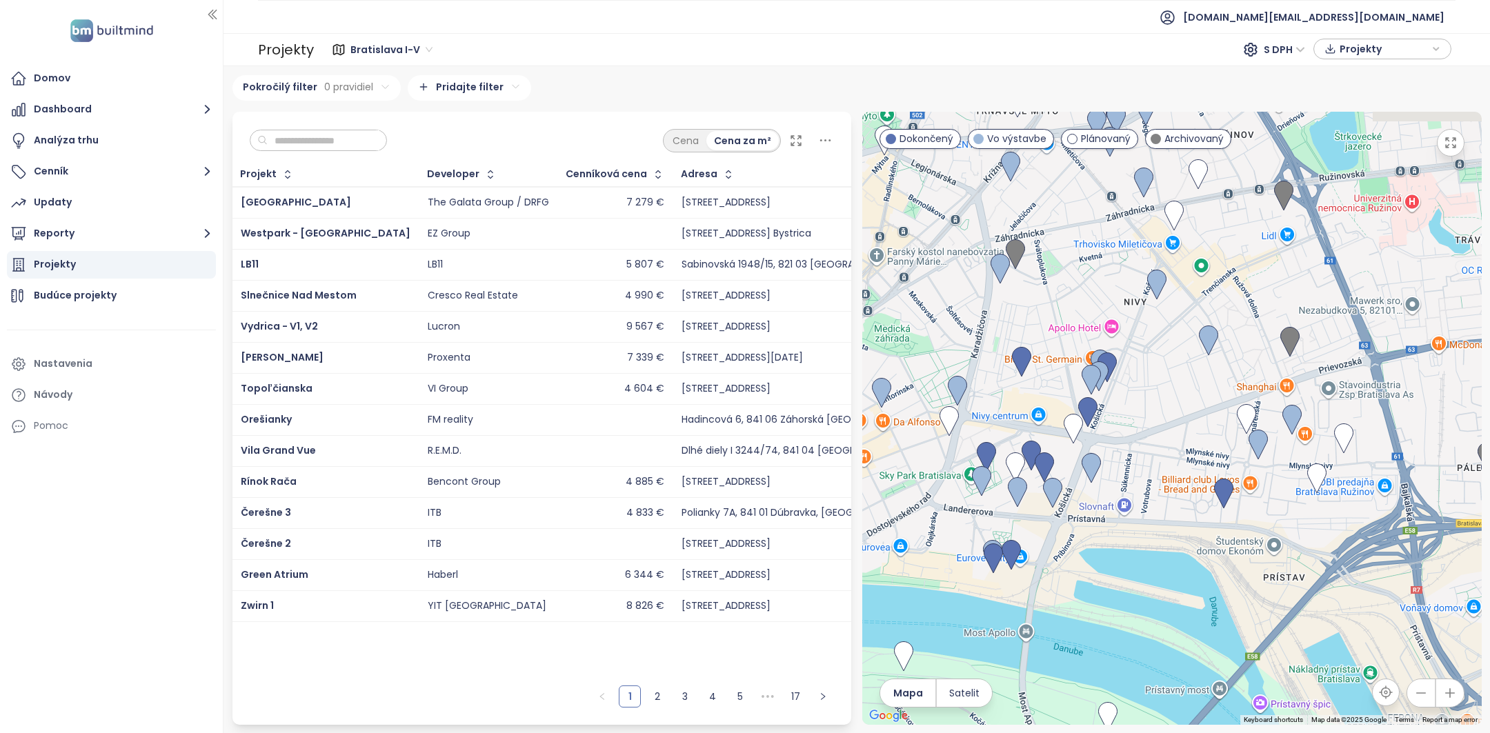
click at [1327, 371] on div at bounding box center [1171, 418] width 619 height 613
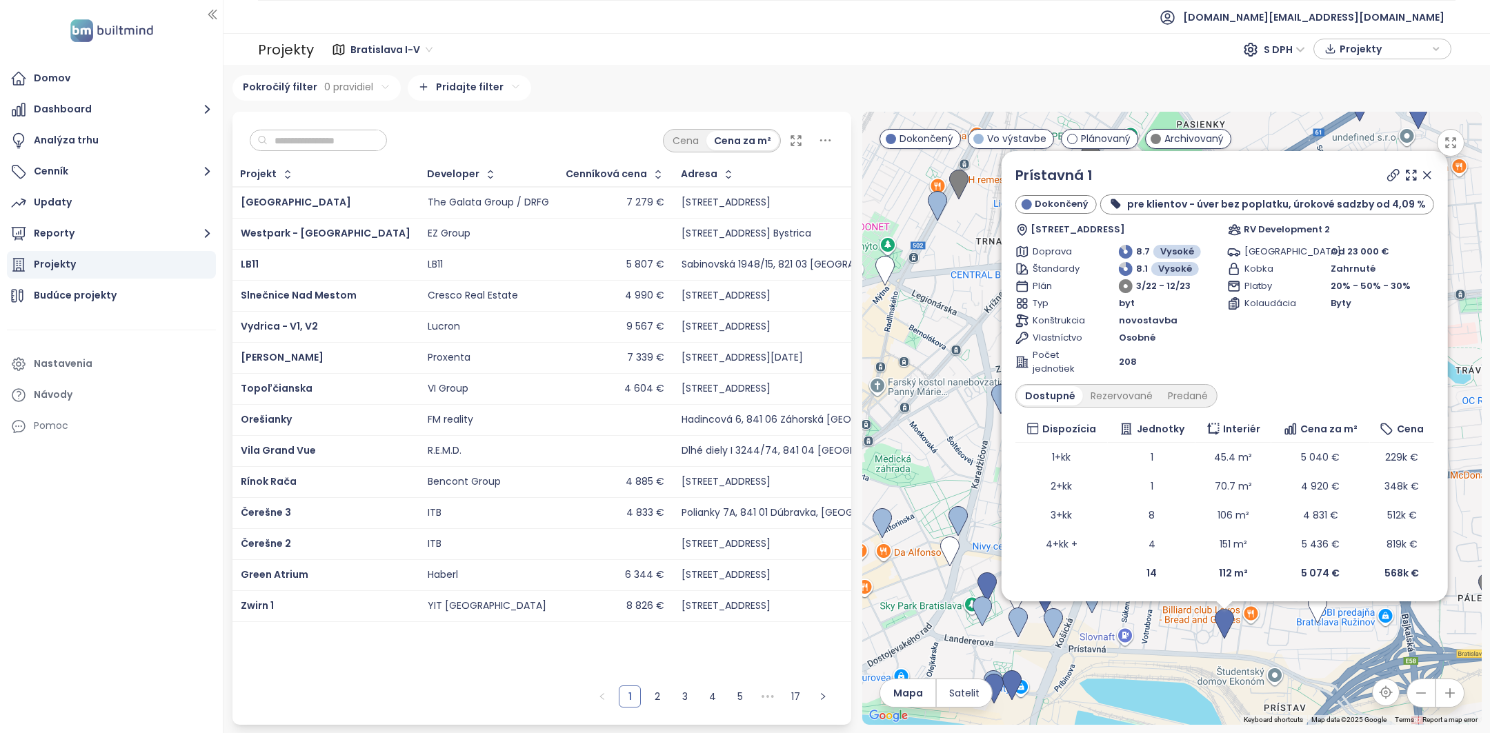
click at [1419, 171] on icon at bounding box center [1426, 175] width 14 height 14
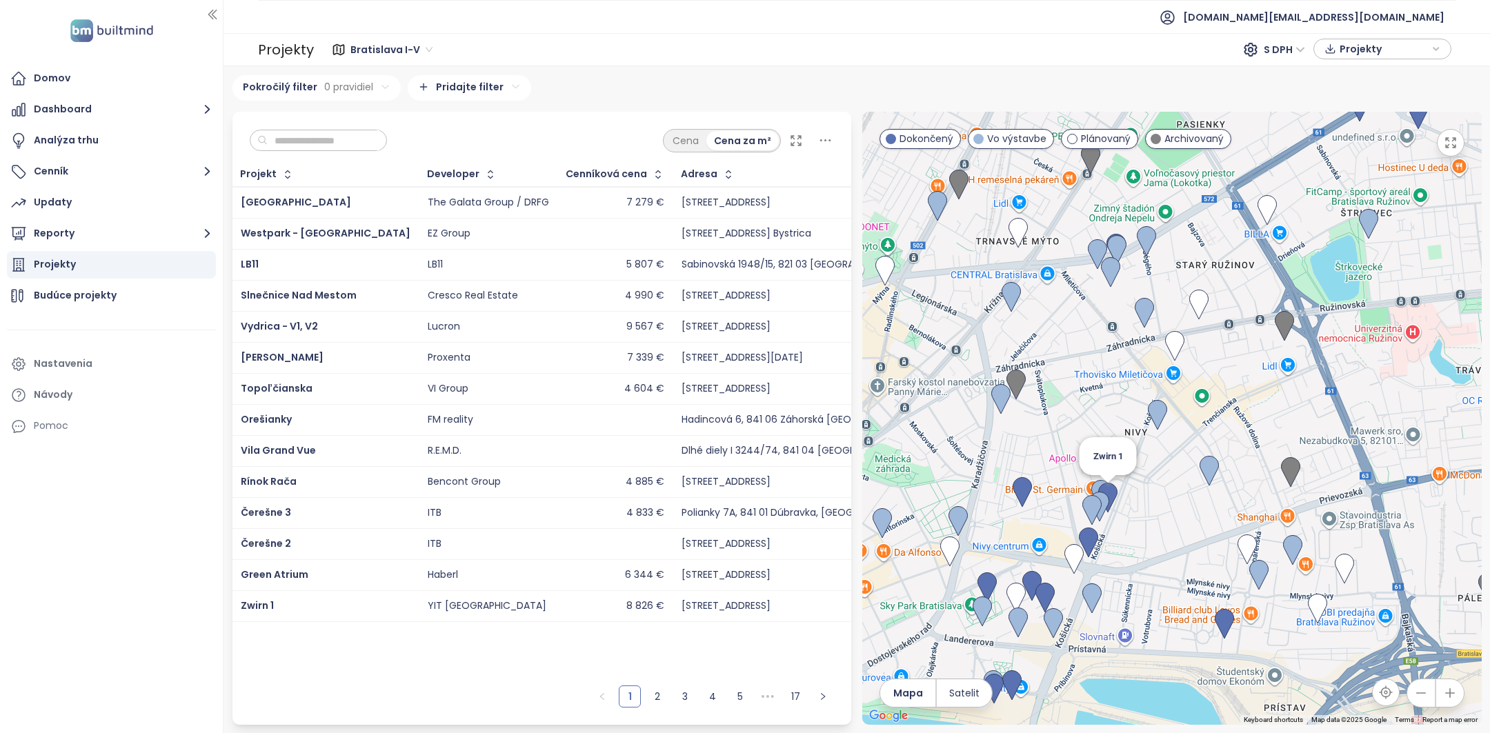
click at [1110, 495] on img at bounding box center [1107, 498] width 19 height 30
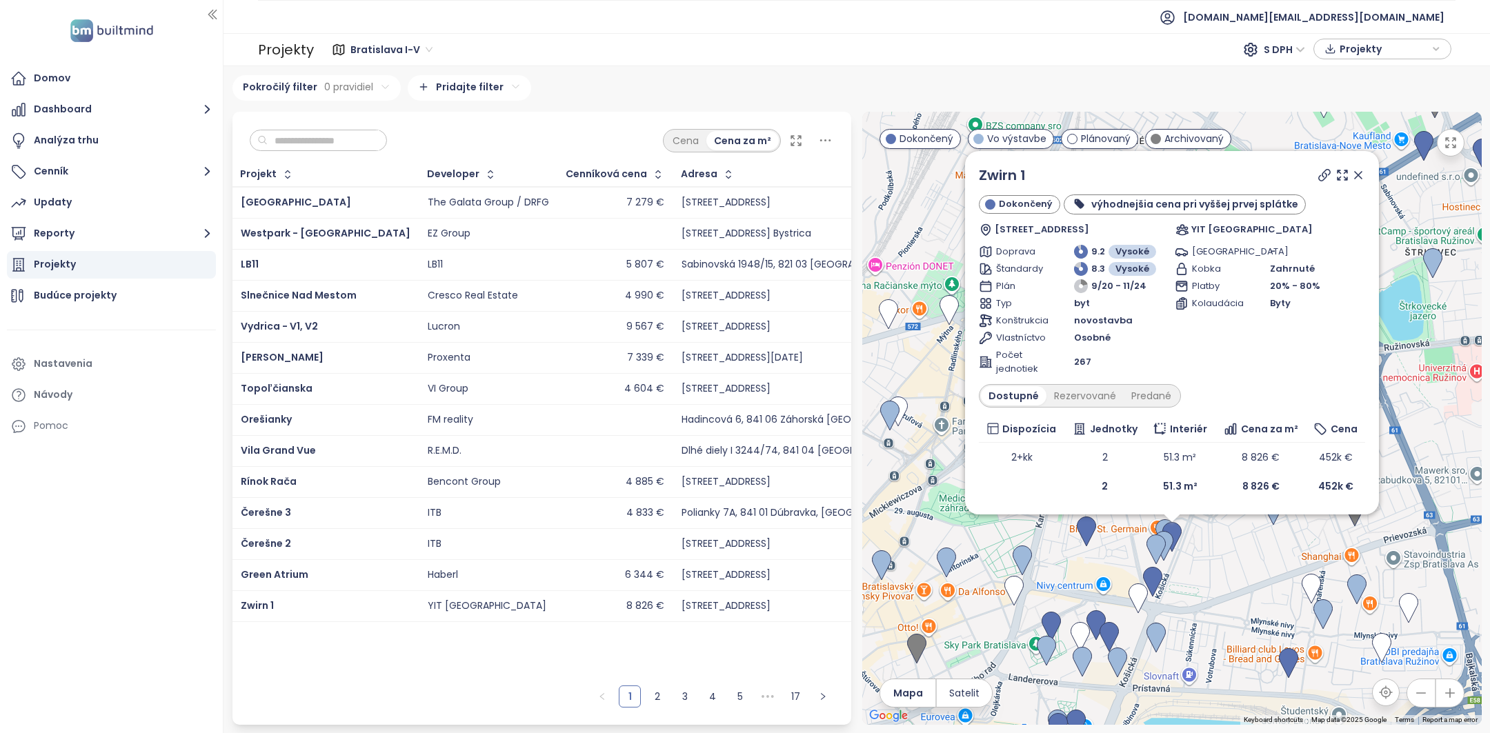
click at [1364, 175] on icon at bounding box center [1358, 175] width 14 height 14
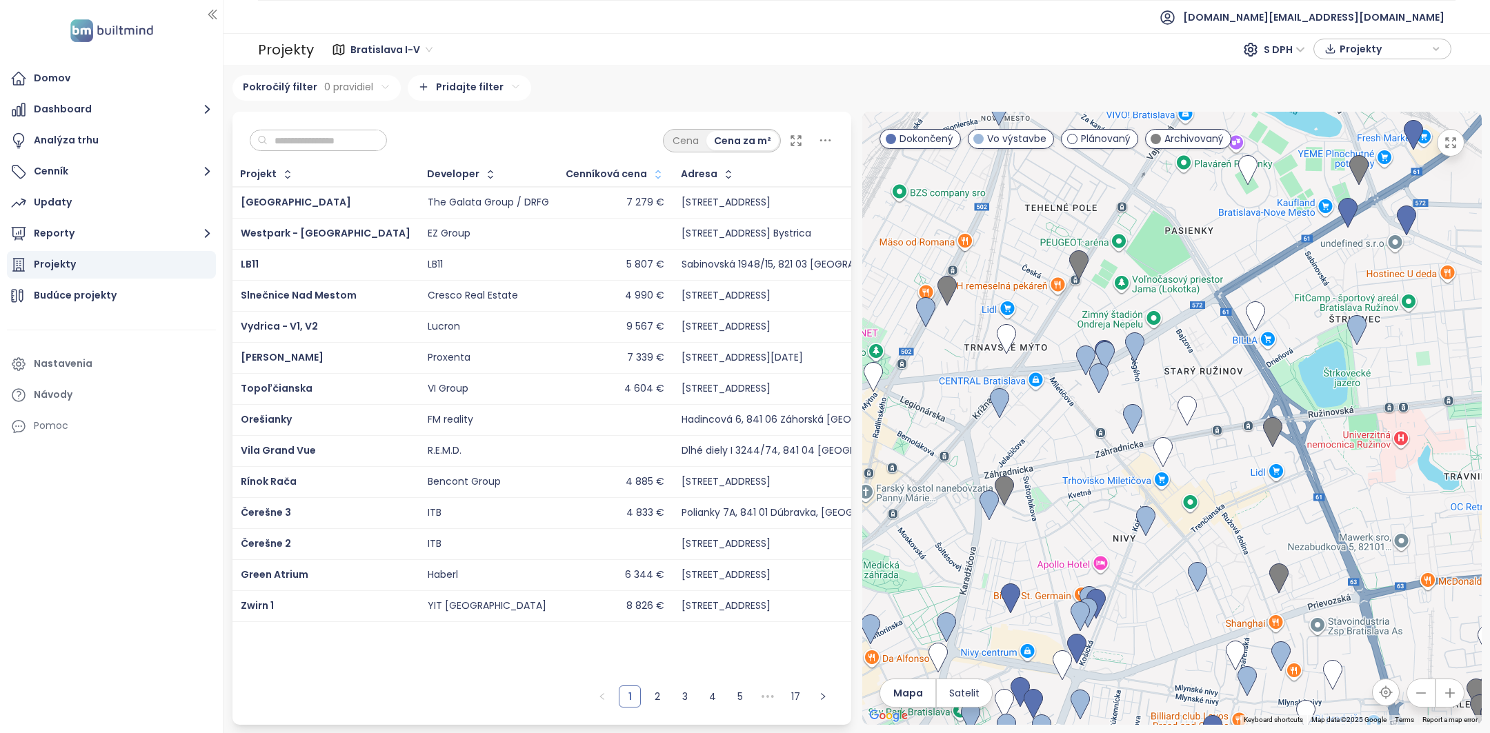
click at [651, 178] on icon "button" at bounding box center [658, 175] width 14 height 14
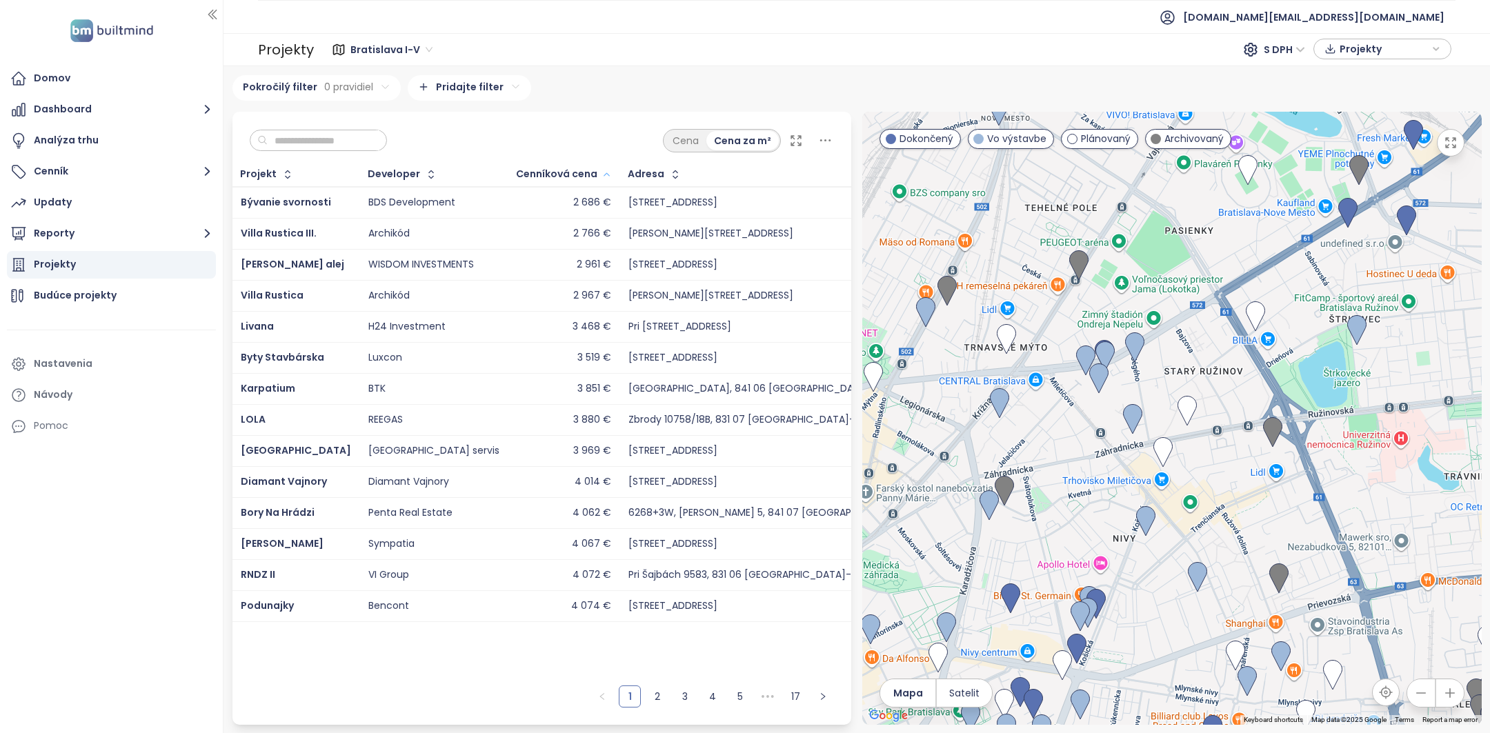
click at [601, 179] on icon "button" at bounding box center [606, 174] width 10 height 17
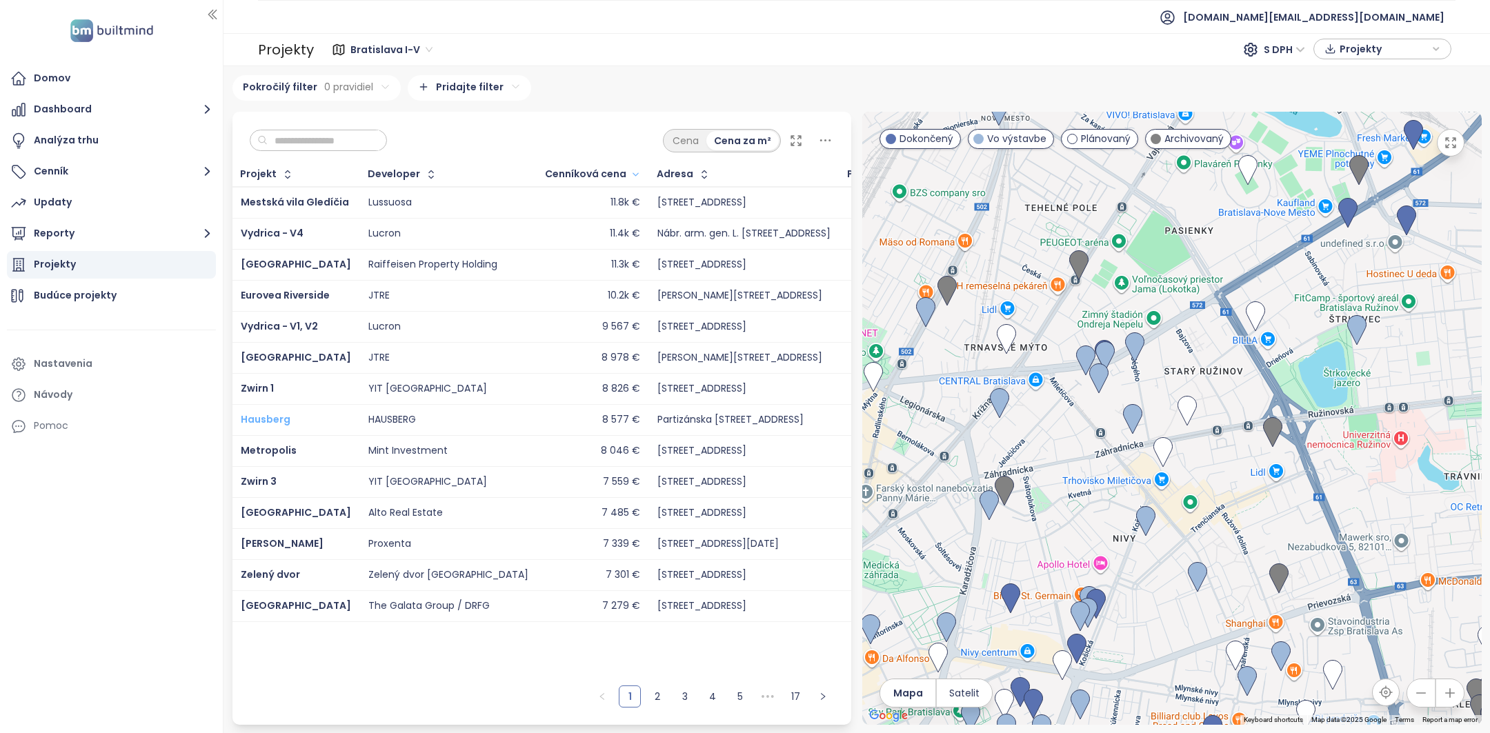
click at [270, 419] on span "Hausberg" at bounding box center [266, 419] width 50 height 14
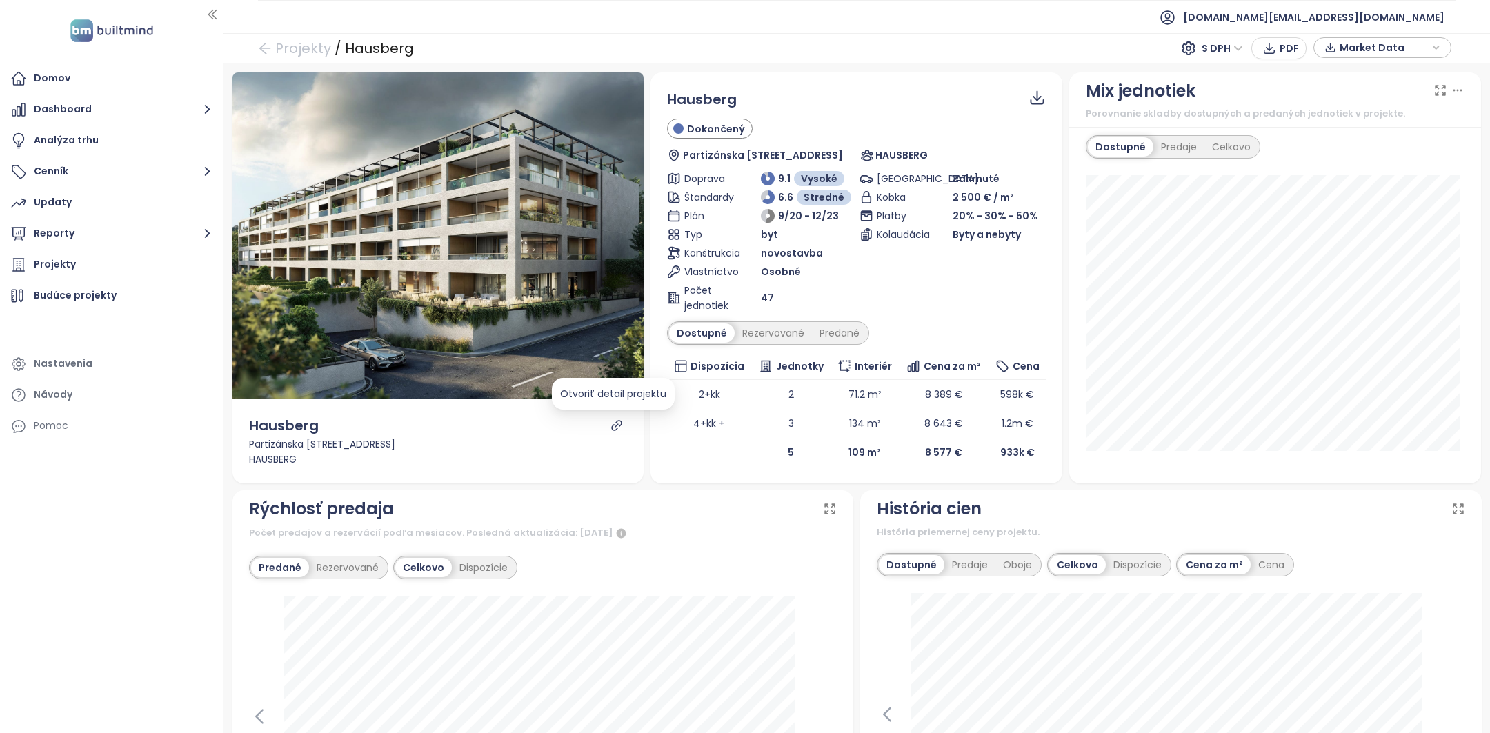
click at [610, 426] on icon "link" at bounding box center [616, 425] width 12 height 12
